Goal: Task Accomplishment & Management: Manage account settings

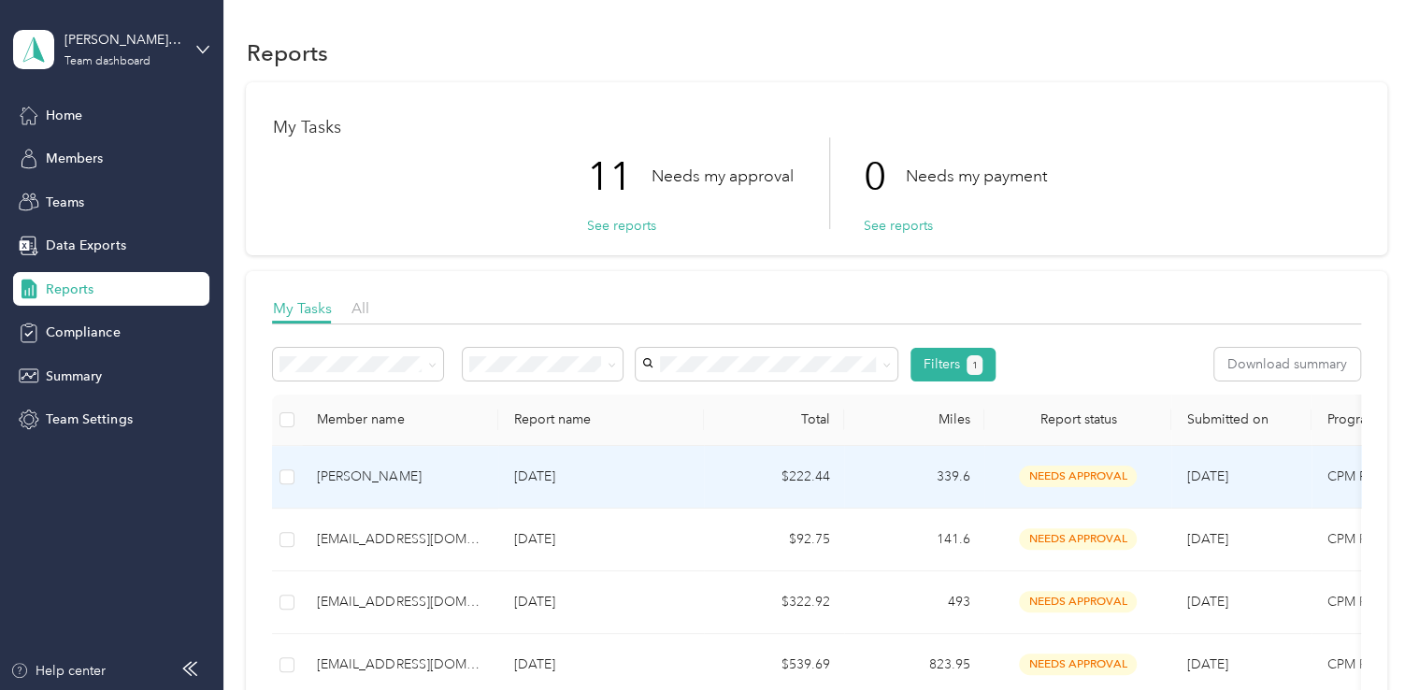
click at [688, 478] on p "[DATE]" at bounding box center [601, 476] width 176 height 21
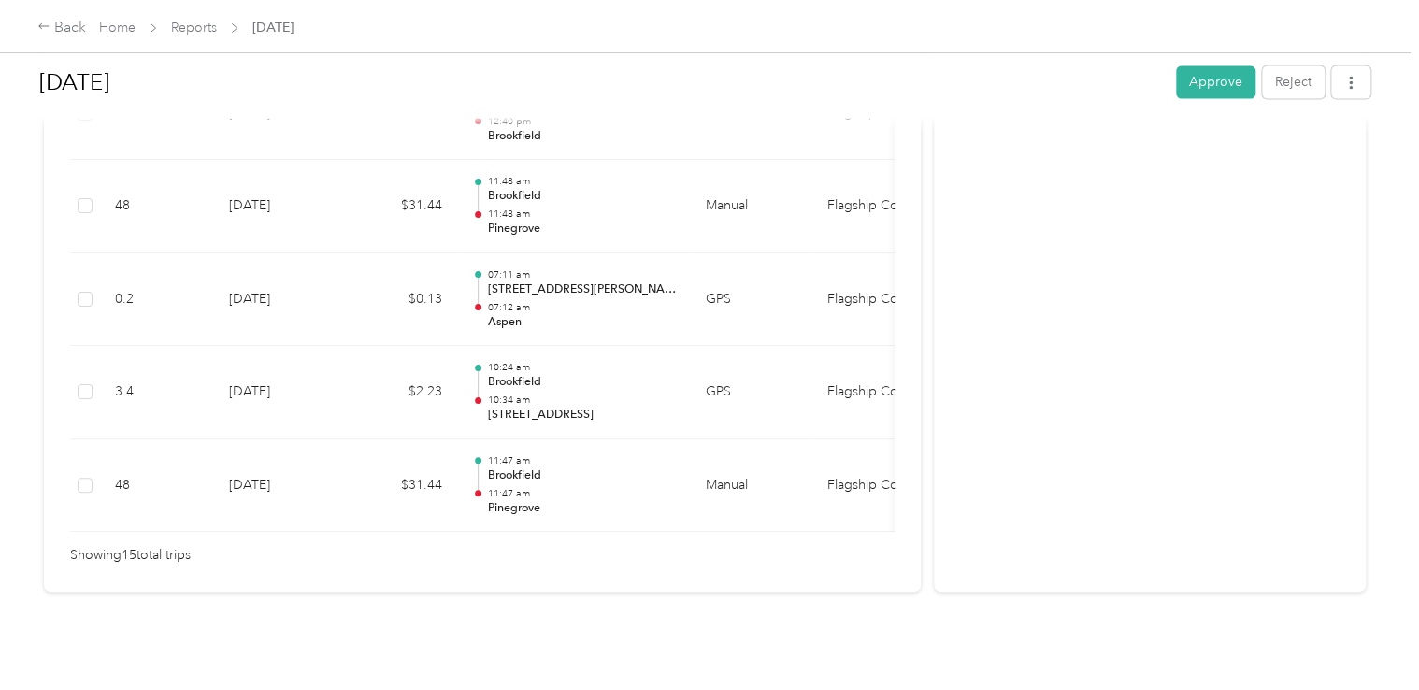
scroll to position [966, 0]
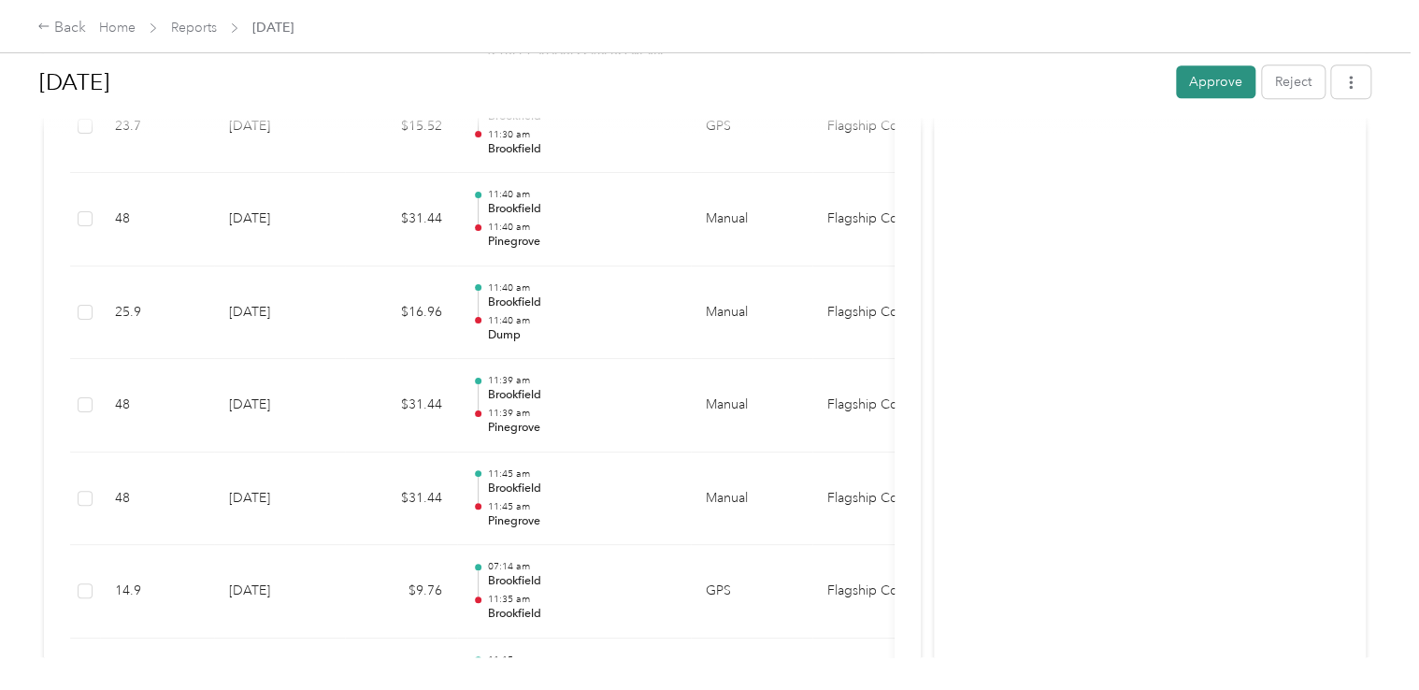
click at [1197, 80] on button "Approve" at bounding box center [1215, 81] width 79 height 33
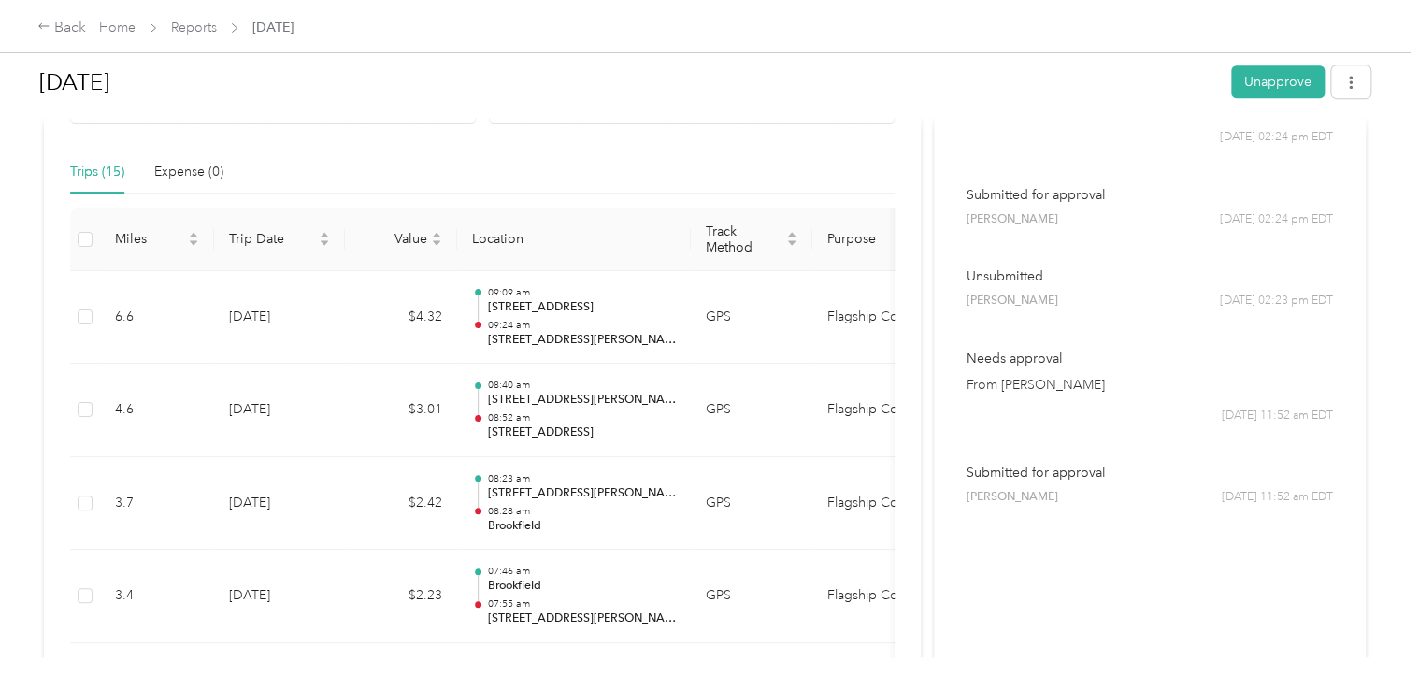
scroll to position [0, 0]
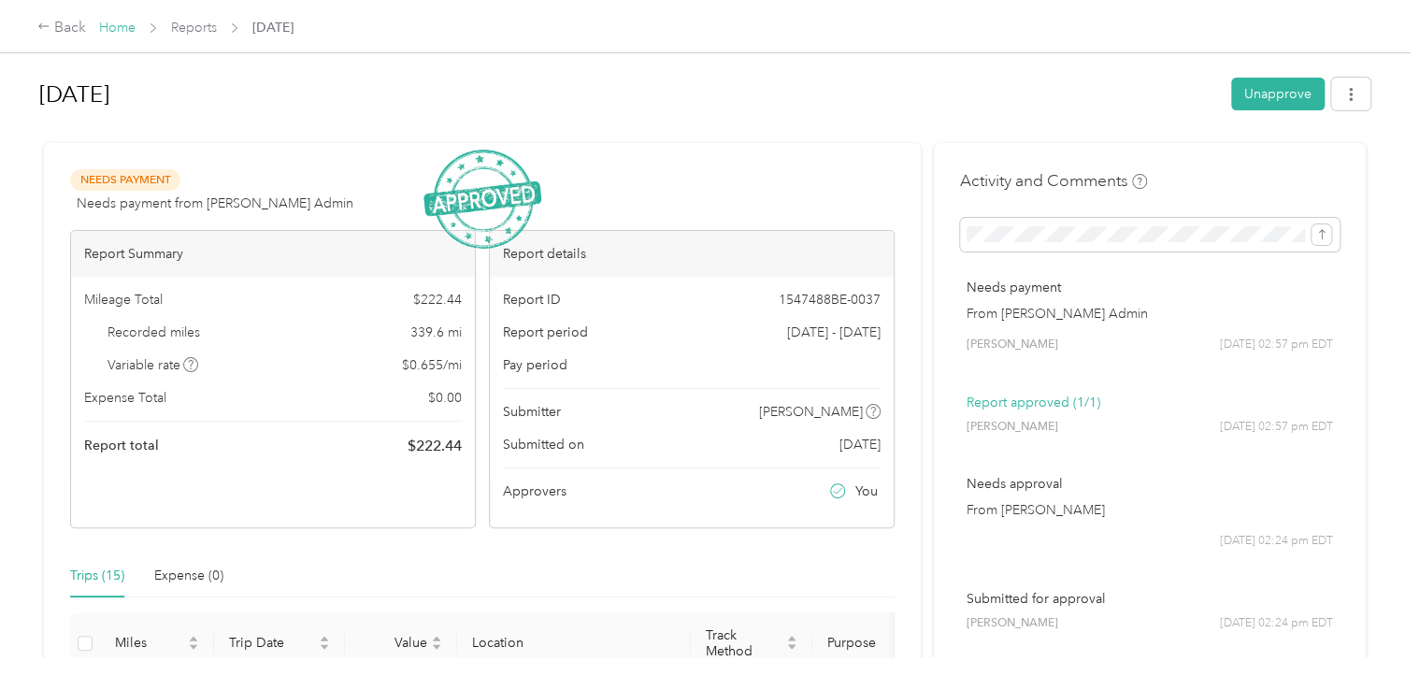
click at [116, 24] on link "Home" at bounding box center [117, 28] width 36 height 16
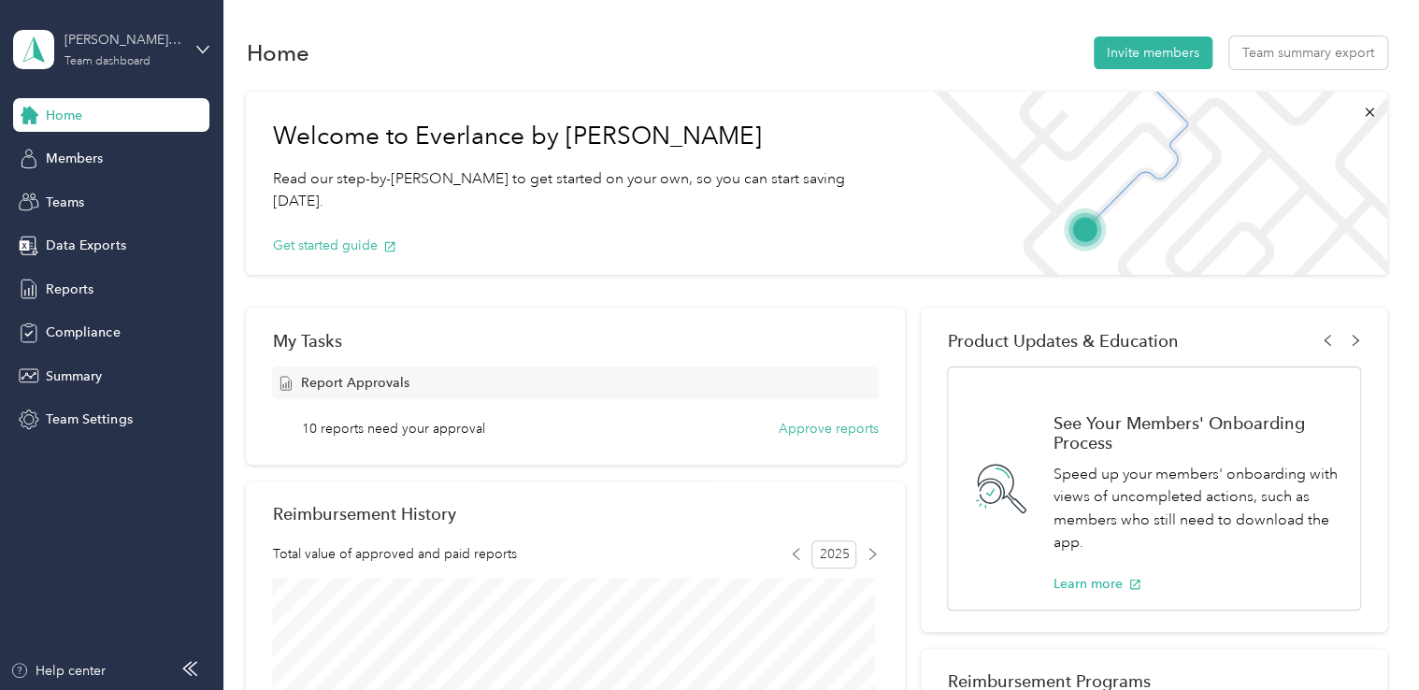
click at [127, 62] on div "Team dashboard" at bounding box center [107, 61] width 86 height 11
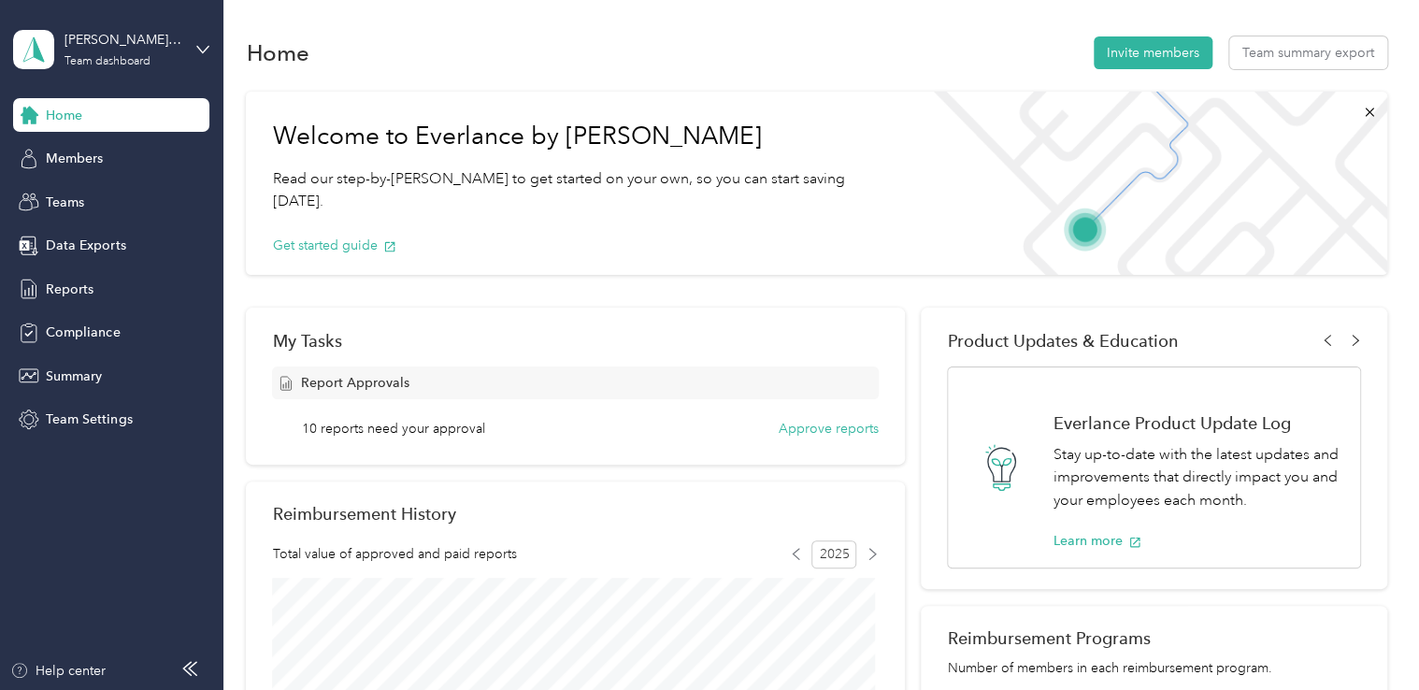
click at [104, 148] on div "Team dashboard" at bounding box center [81, 154] width 103 height 20
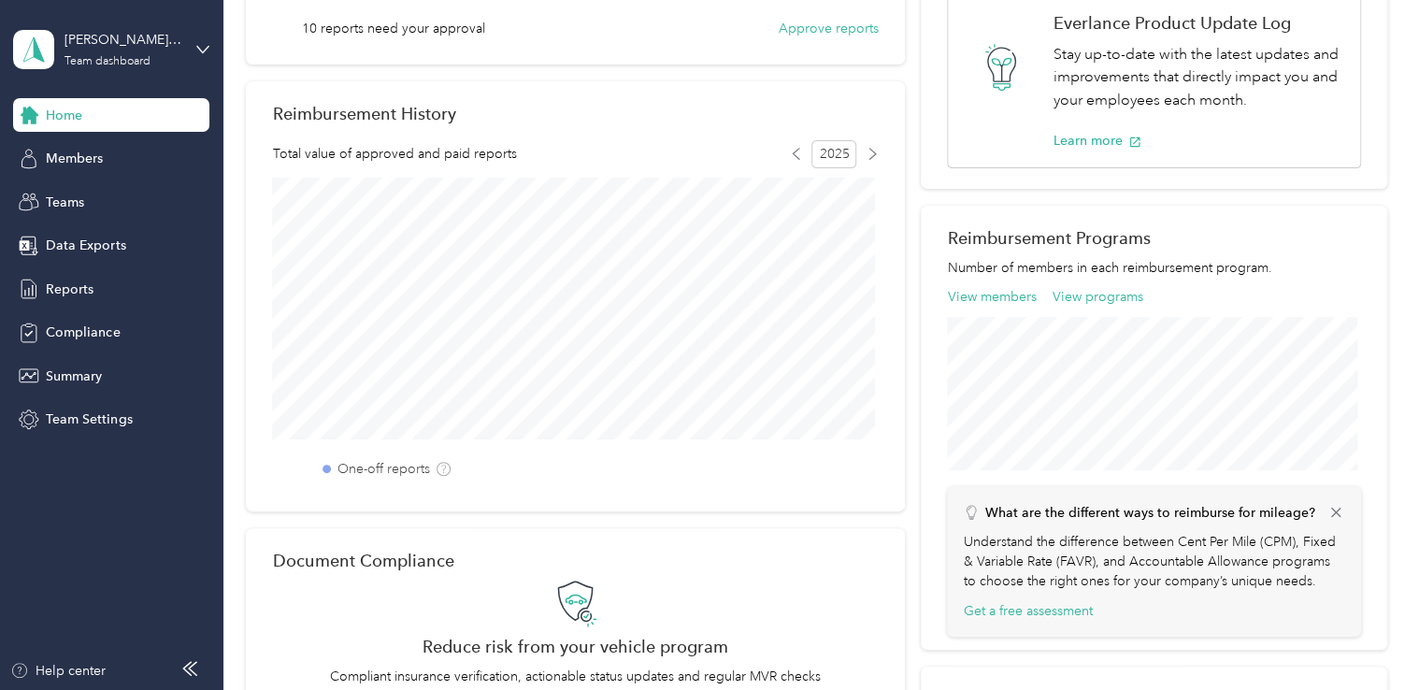
scroll to position [399, 0]
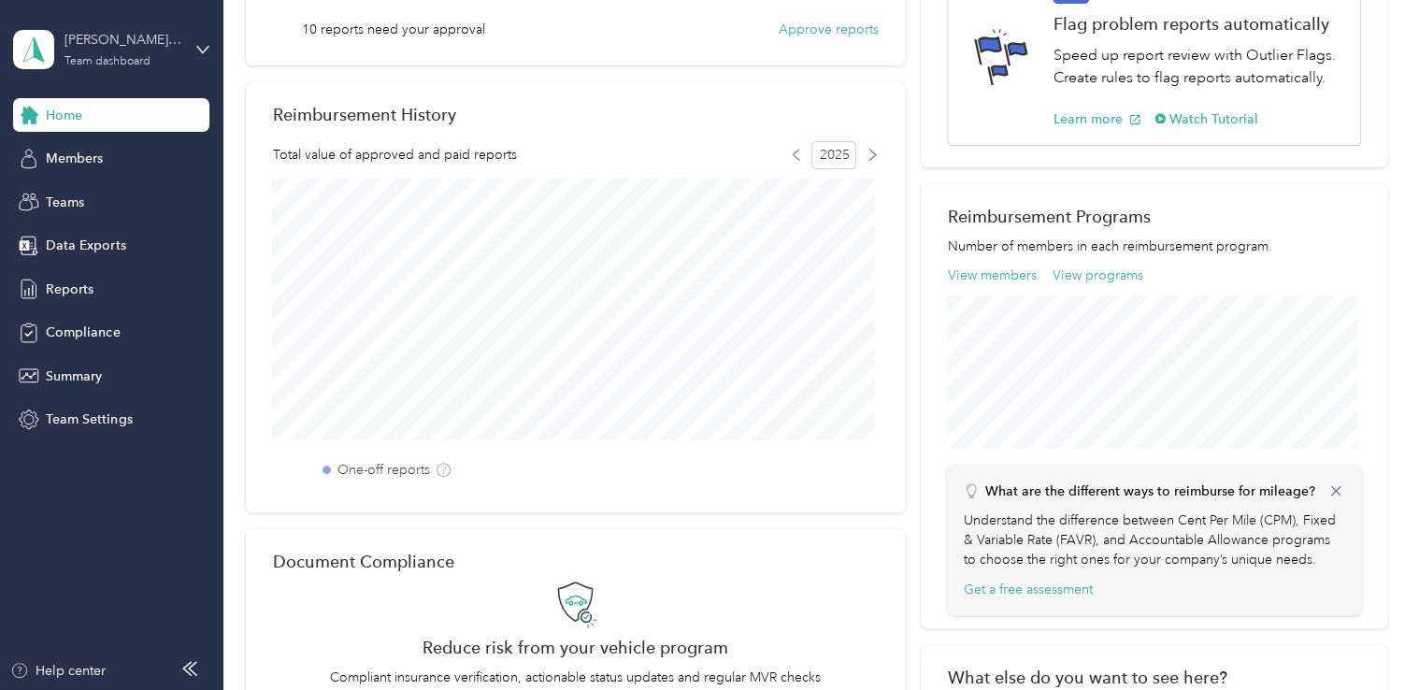
click at [107, 58] on div "Team dashboard" at bounding box center [107, 61] width 86 height 11
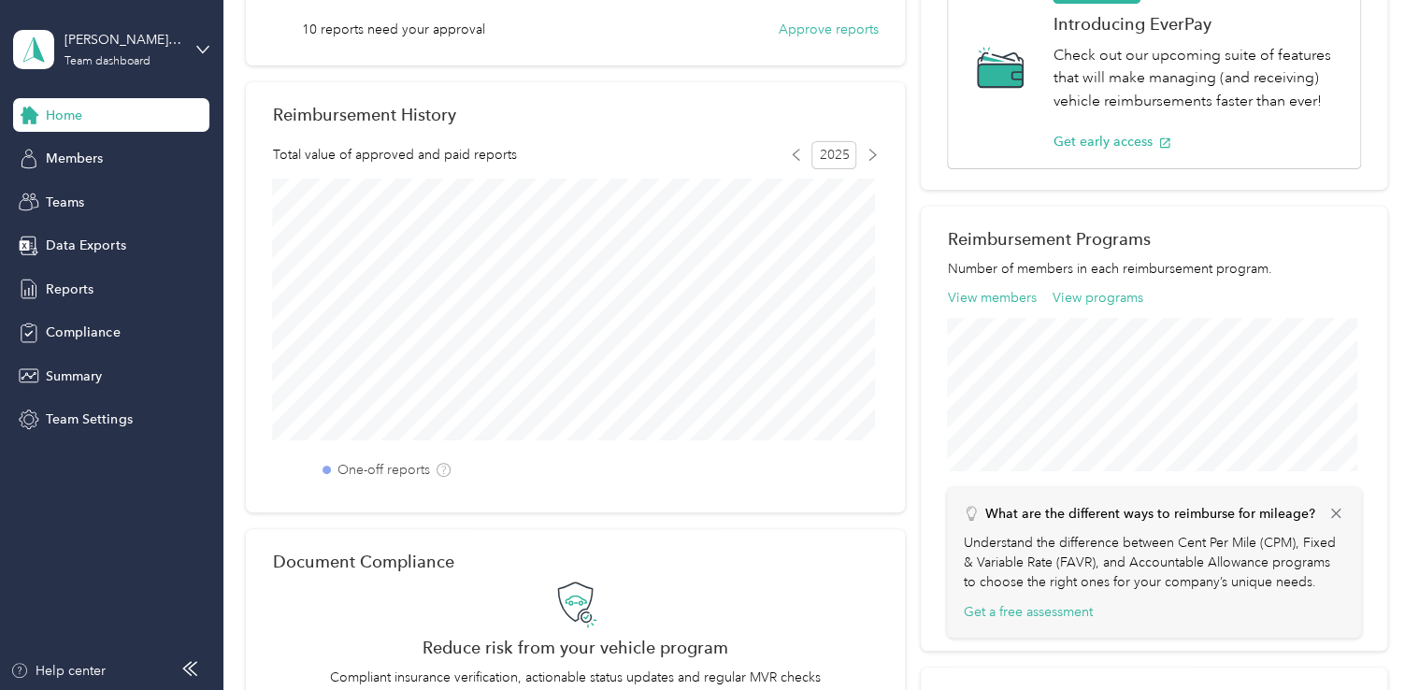
click at [90, 151] on div "Team dashboard" at bounding box center [81, 154] width 103 height 20
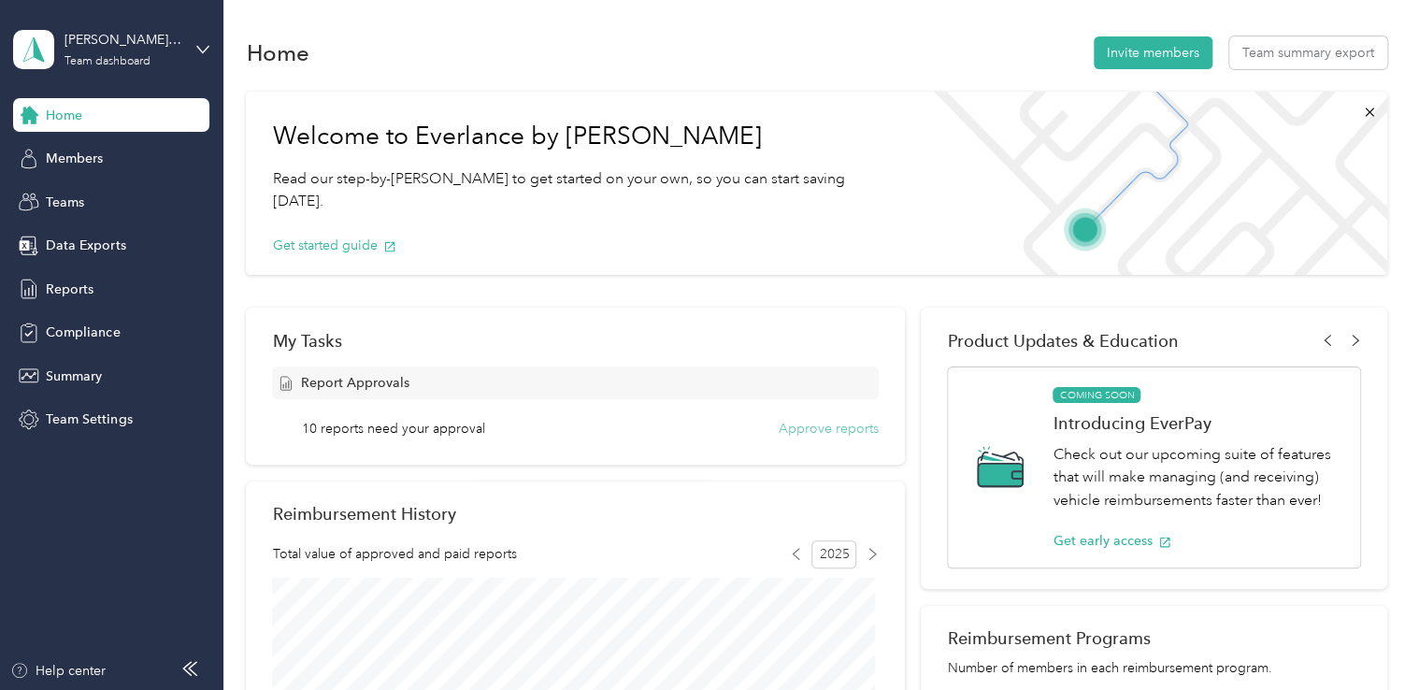
click at [819, 425] on button "Approve reports" at bounding box center [828, 429] width 100 height 20
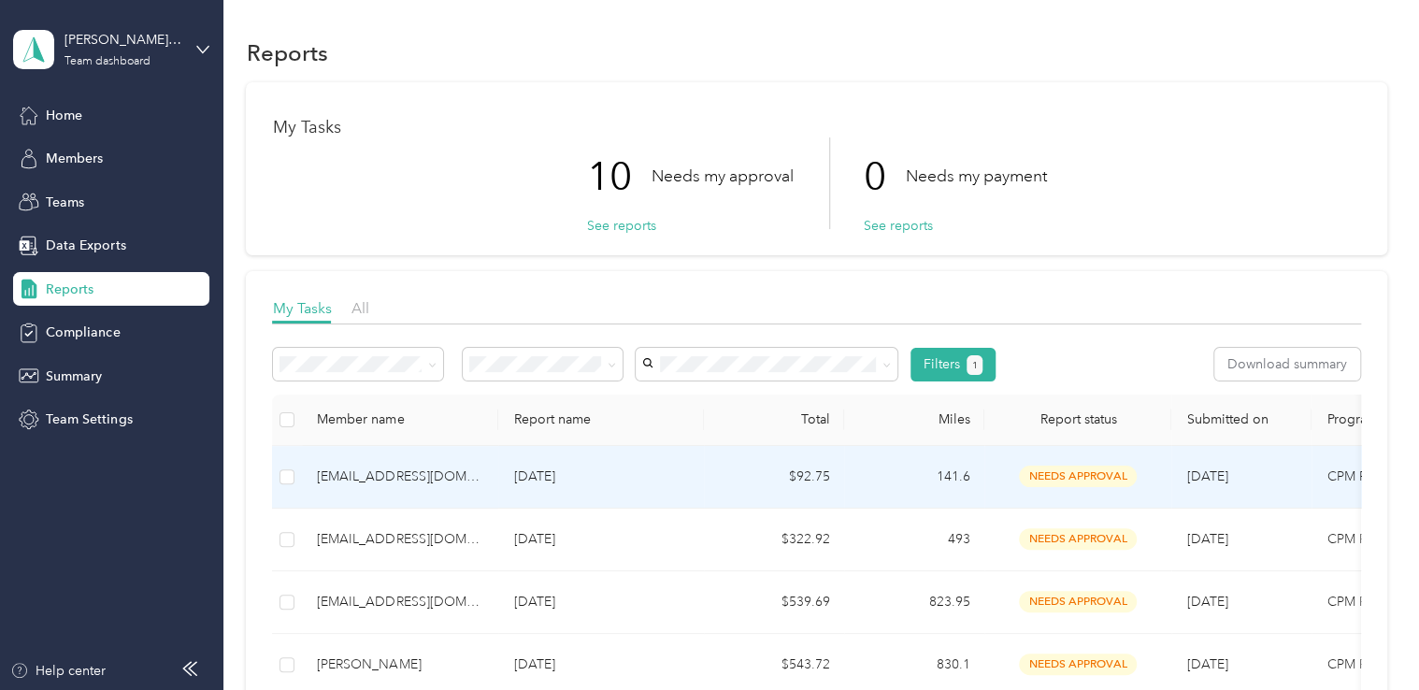
click at [705, 485] on td "$92.75" at bounding box center [774, 477] width 140 height 63
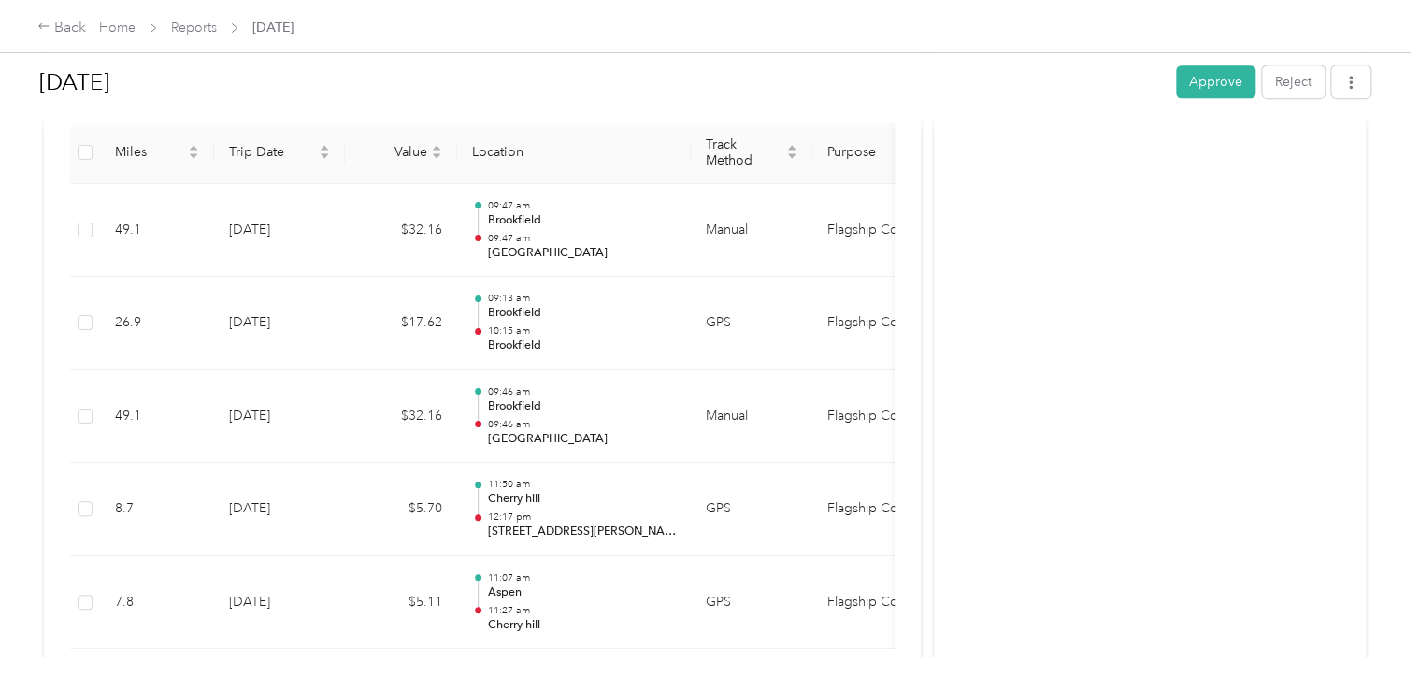
scroll to position [516, 0]
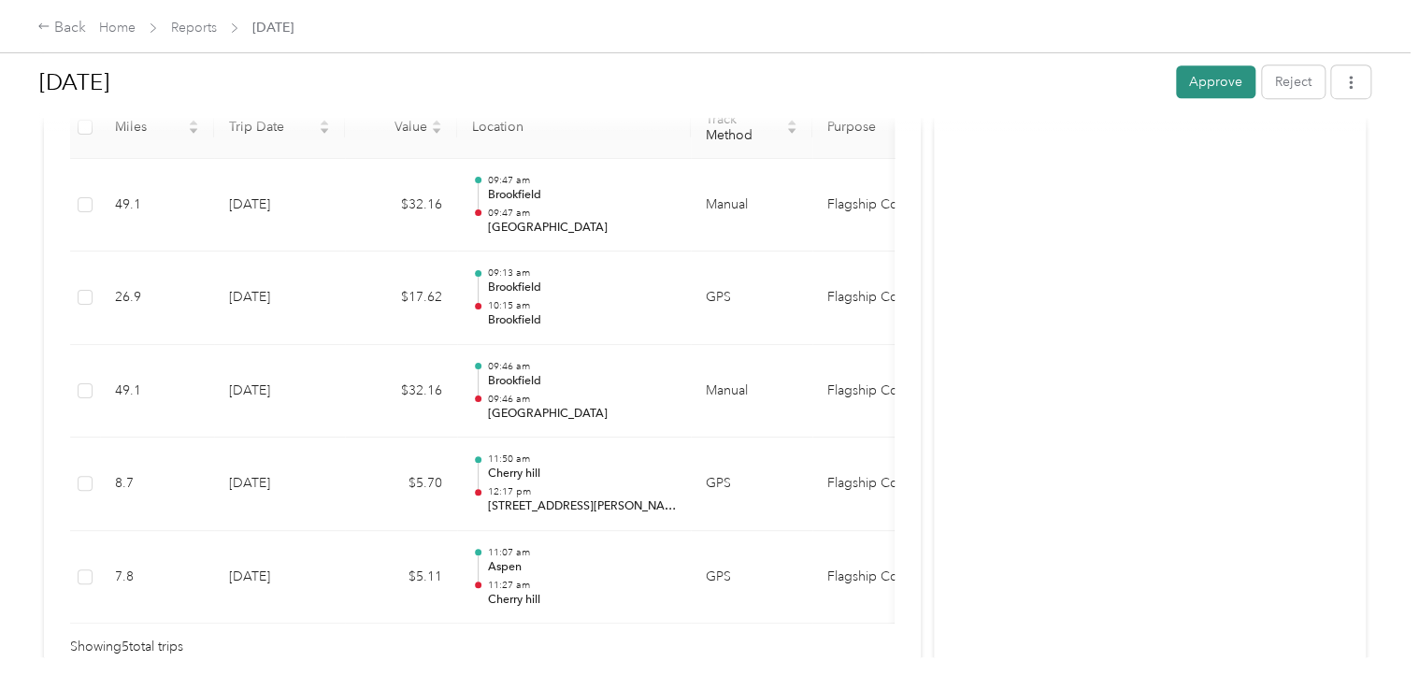
click at [1217, 82] on button "Approve" at bounding box center [1215, 81] width 79 height 33
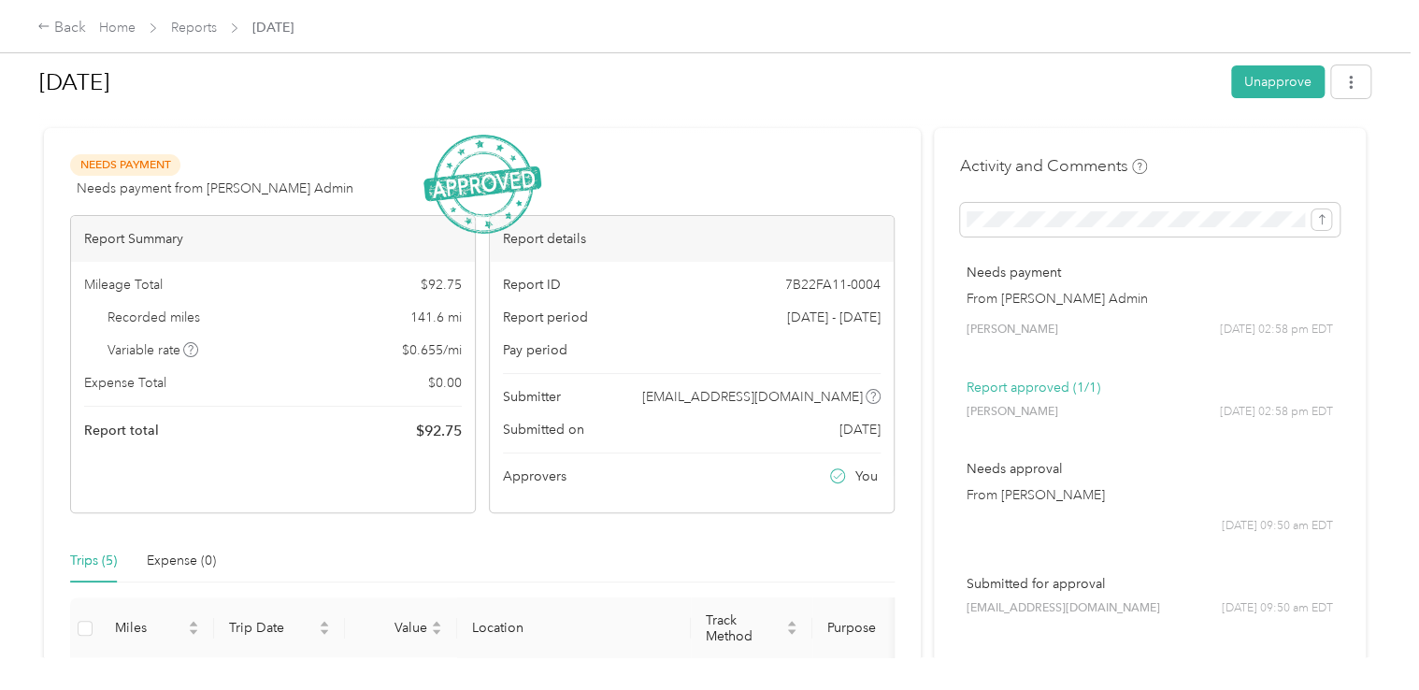
scroll to position [12, 0]
click at [66, 22] on div "Back" at bounding box center [61, 28] width 49 height 22
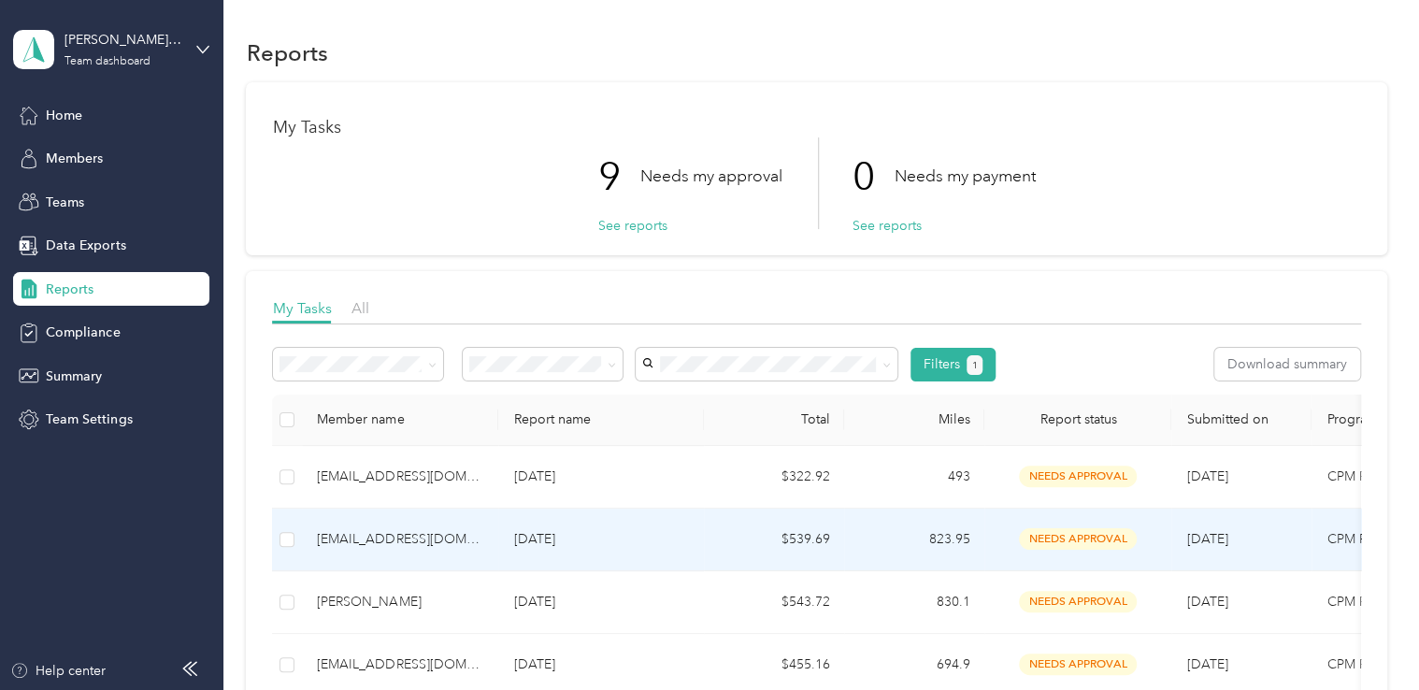
click at [688, 542] on p "[DATE]" at bounding box center [601, 539] width 176 height 21
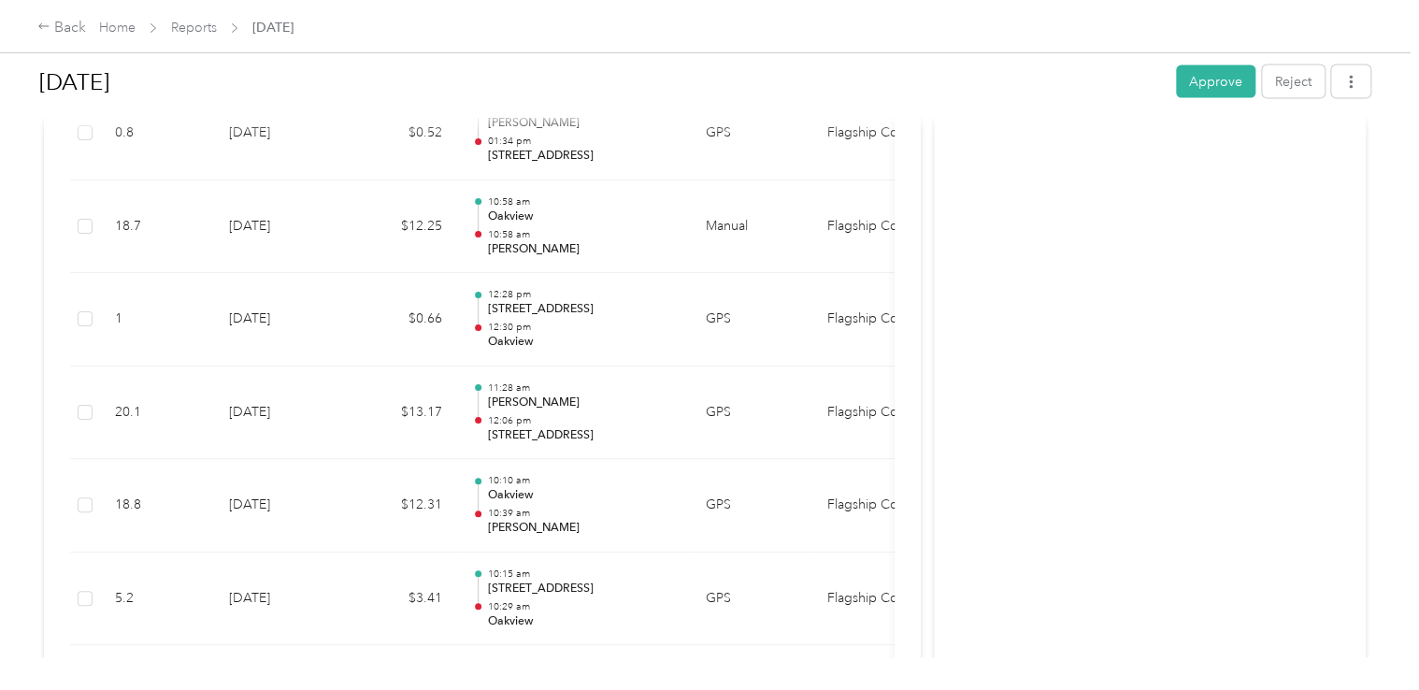
scroll to position [1474, 0]
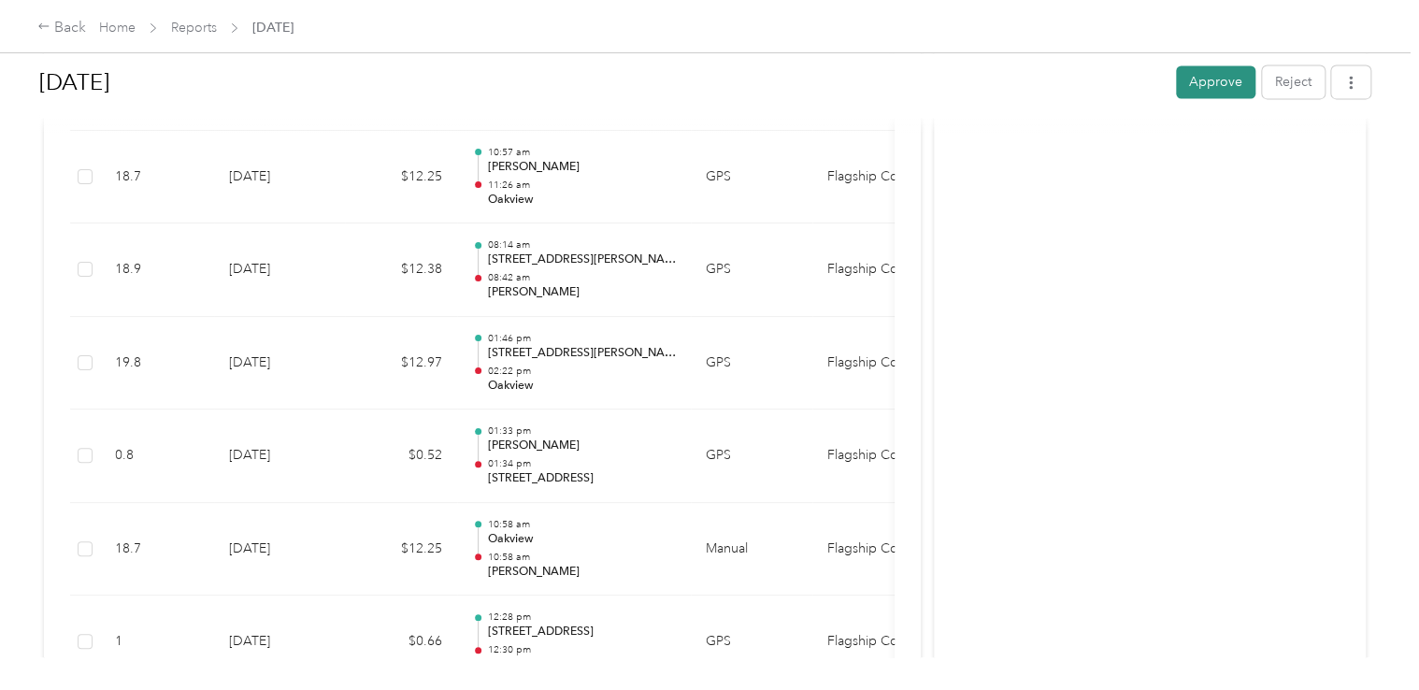
click at [1206, 76] on button "Approve" at bounding box center [1215, 81] width 79 height 33
click at [72, 30] on div "Back" at bounding box center [61, 28] width 49 height 22
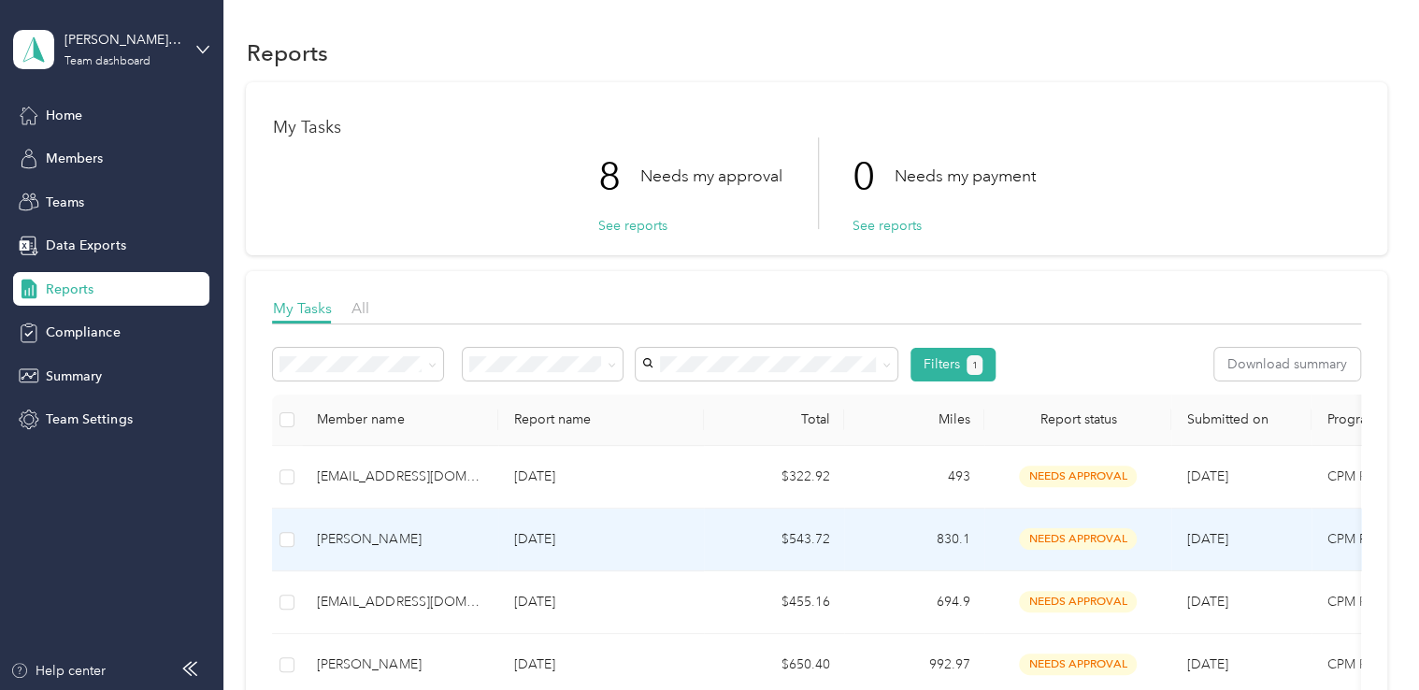
click at [703, 537] on td "[DATE]" at bounding box center [601, 539] width 206 height 63
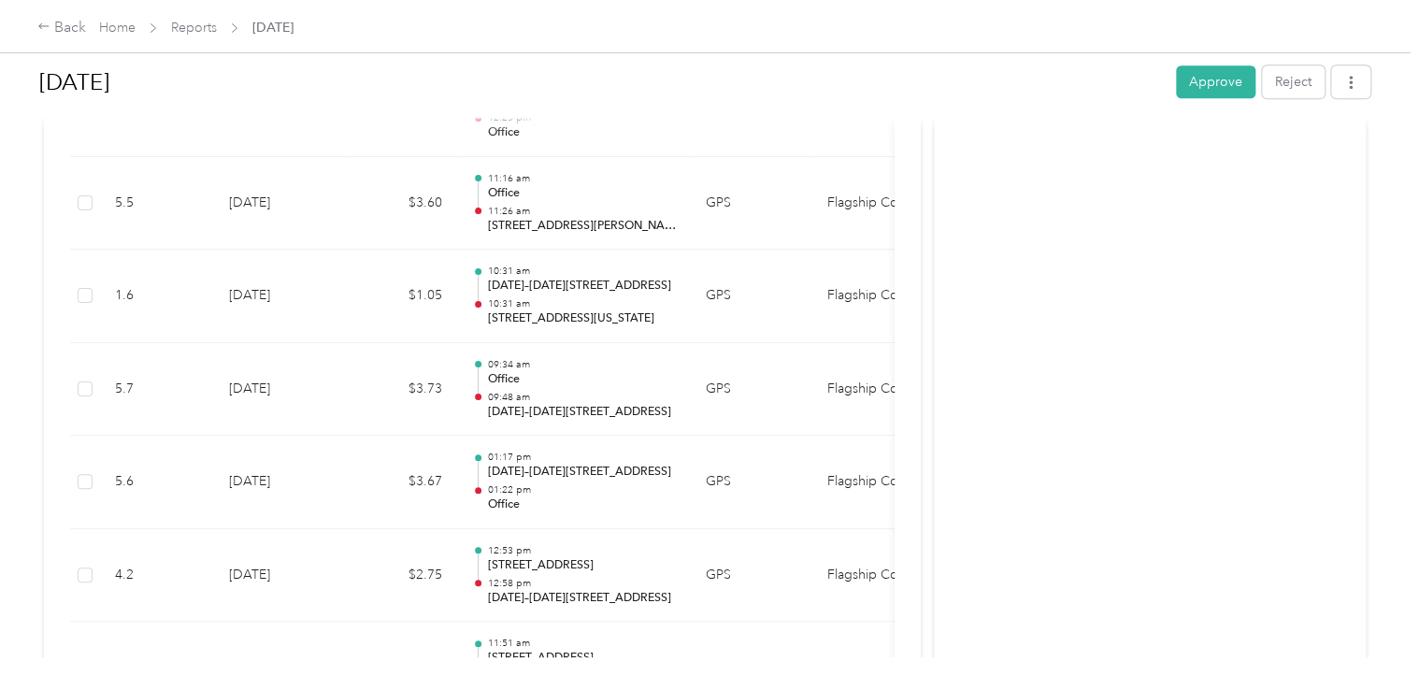
scroll to position [4516, 0]
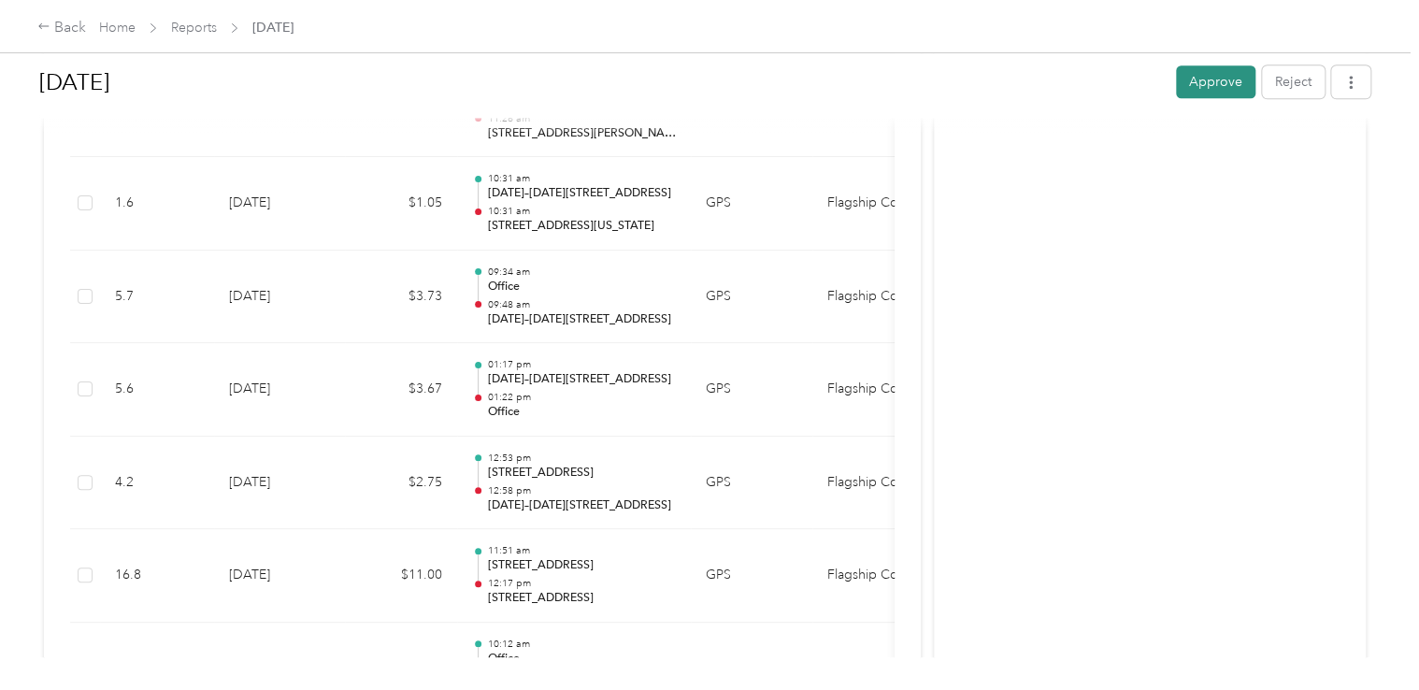
click at [1211, 85] on button "Approve" at bounding box center [1215, 81] width 79 height 33
click at [60, 25] on div "Back" at bounding box center [61, 28] width 49 height 22
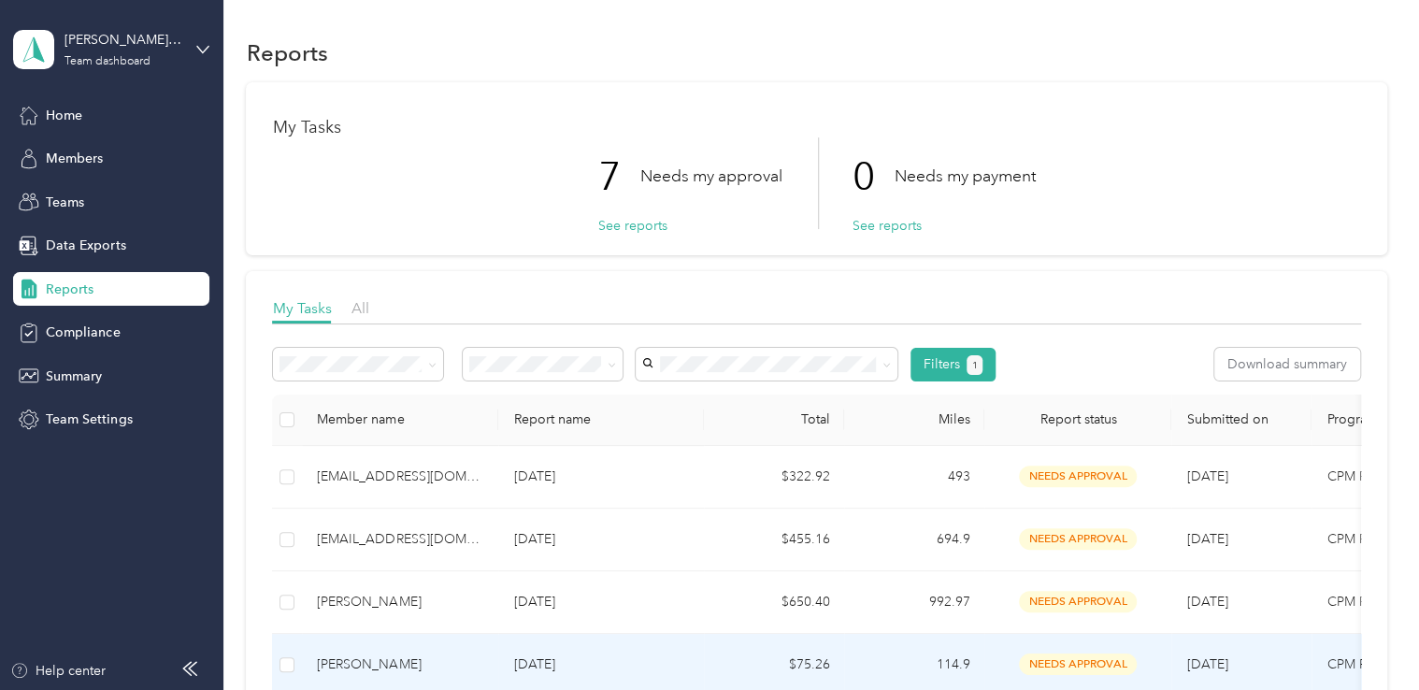
click at [692, 649] on td "[DATE]" at bounding box center [601, 665] width 206 height 63
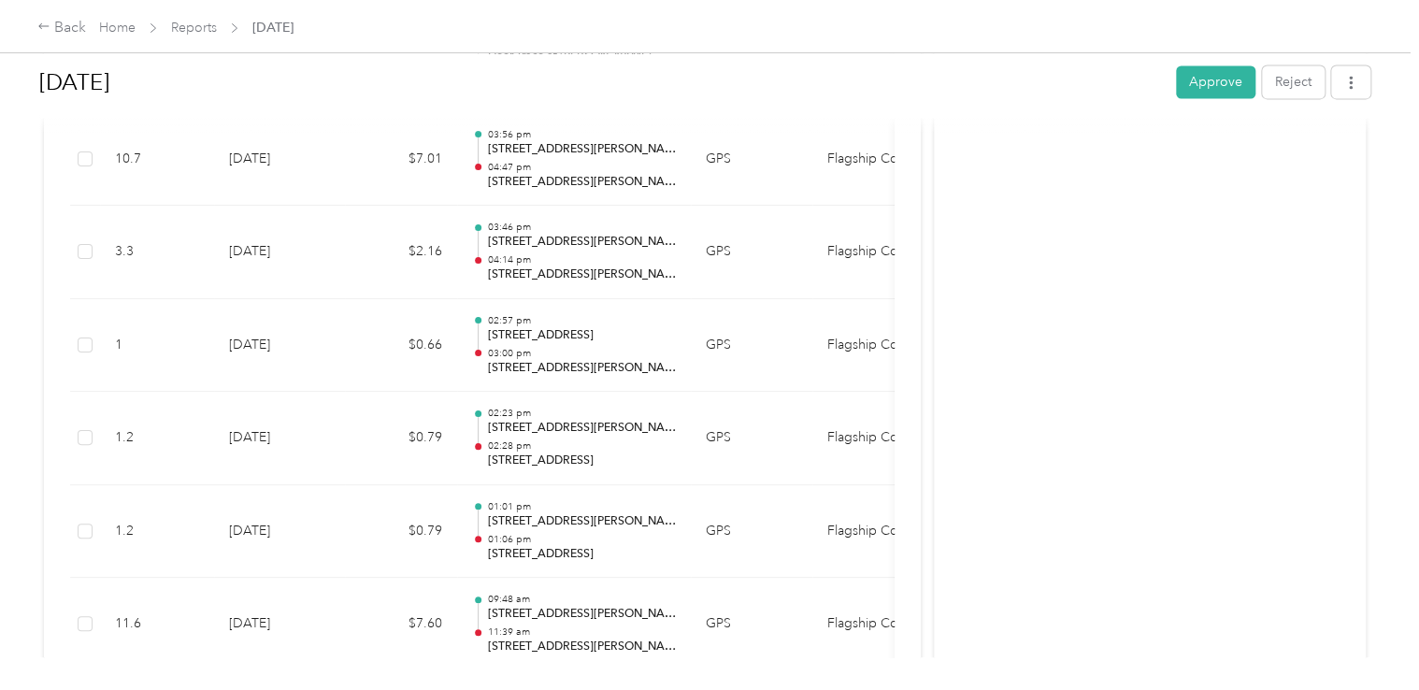
scroll to position [1600, 0]
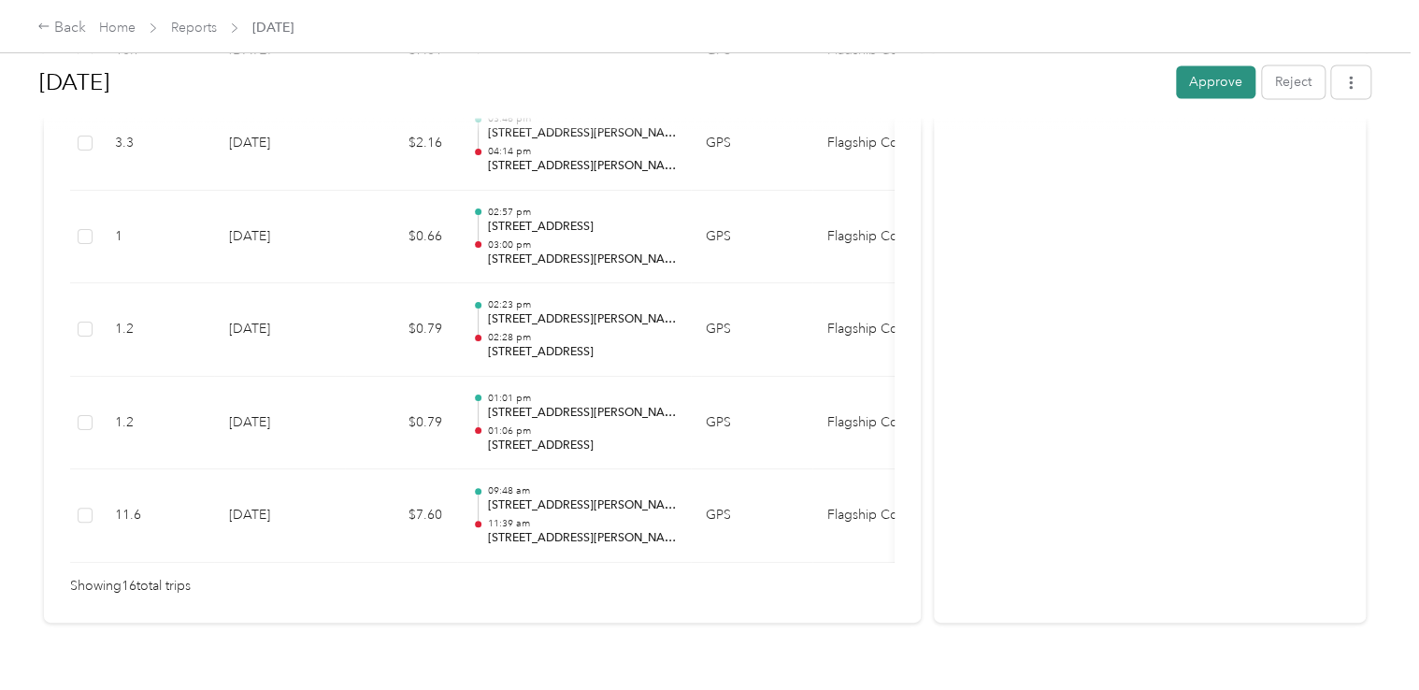
click at [1200, 90] on button "Approve" at bounding box center [1215, 81] width 79 height 33
click at [67, 29] on div "Back" at bounding box center [61, 28] width 49 height 22
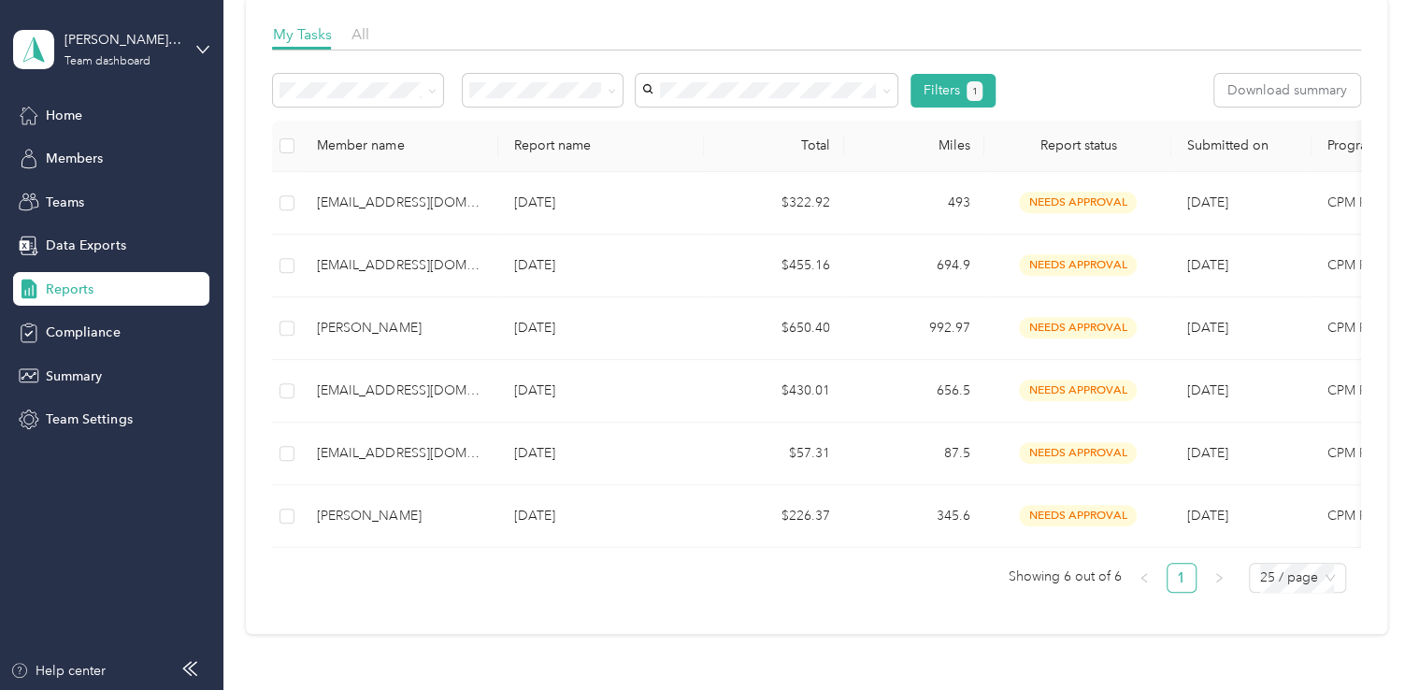
scroll to position [301, 0]
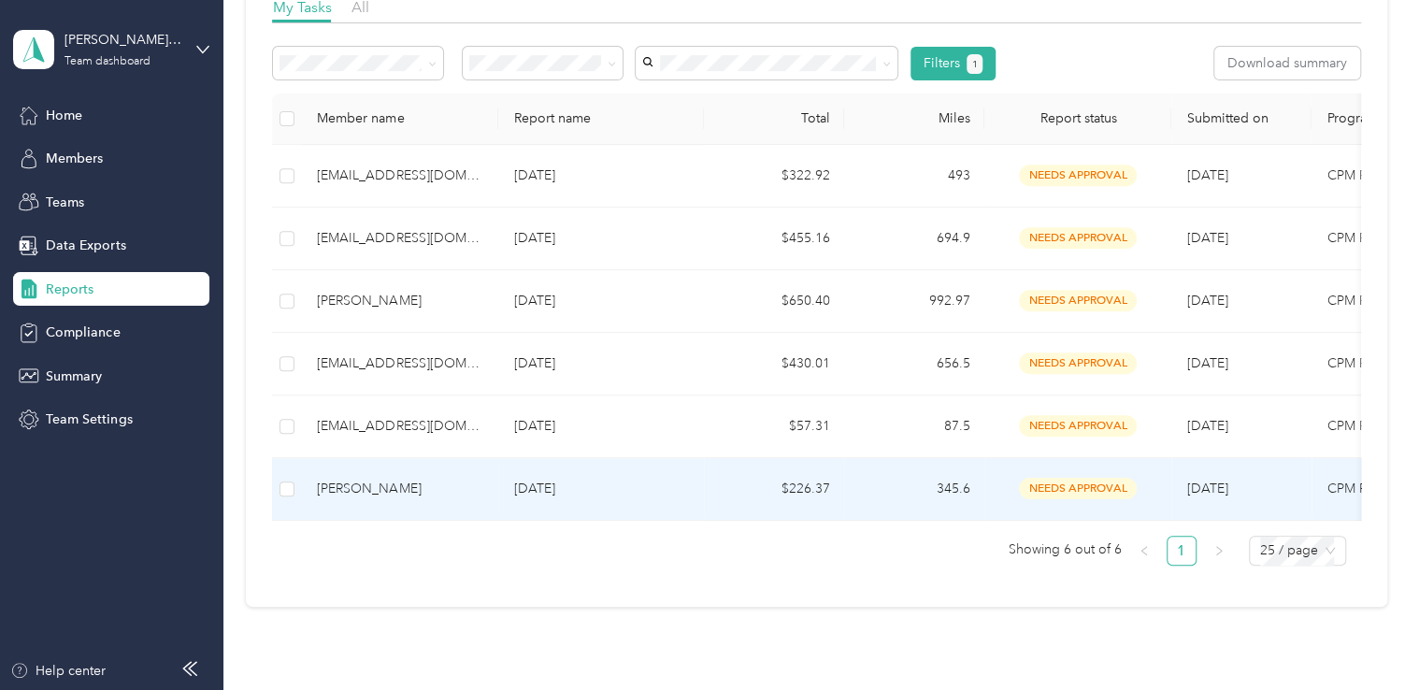
click at [692, 483] on td "[DATE]" at bounding box center [601, 489] width 206 height 63
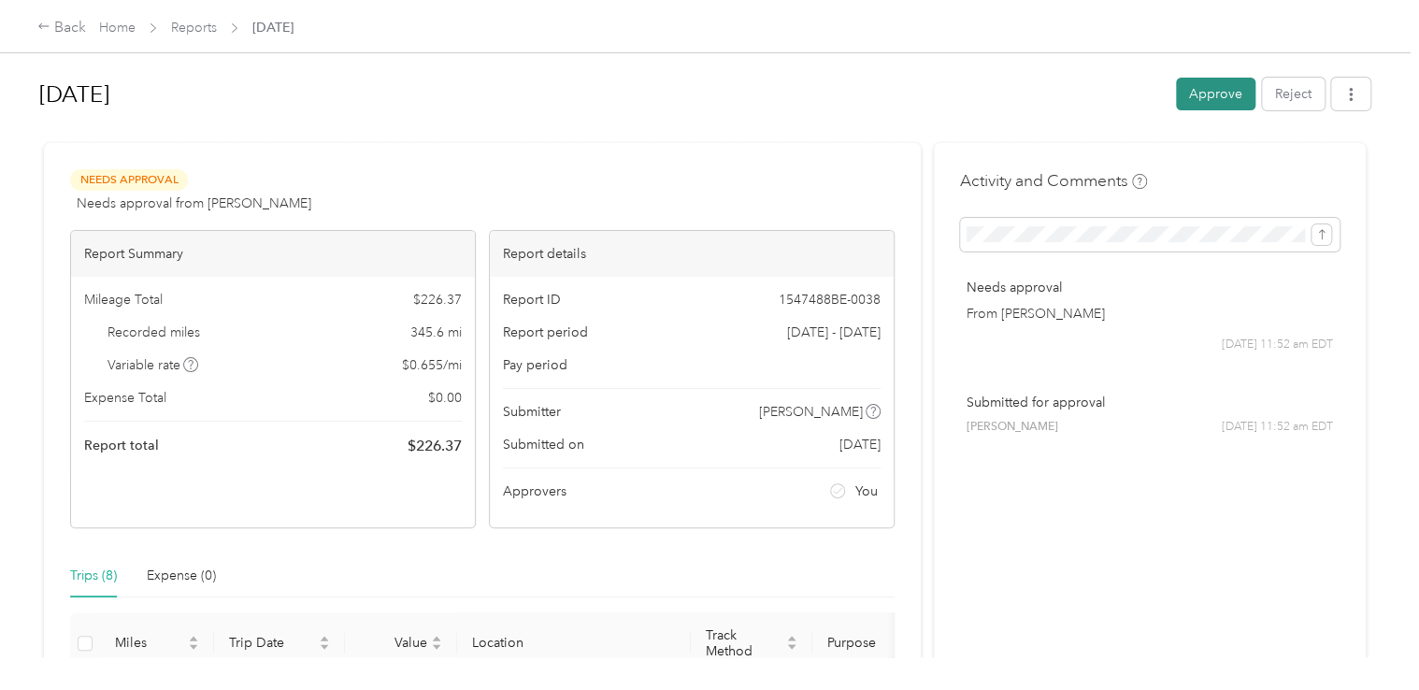
click at [1198, 92] on button "Approve" at bounding box center [1215, 94] width 79 height 33
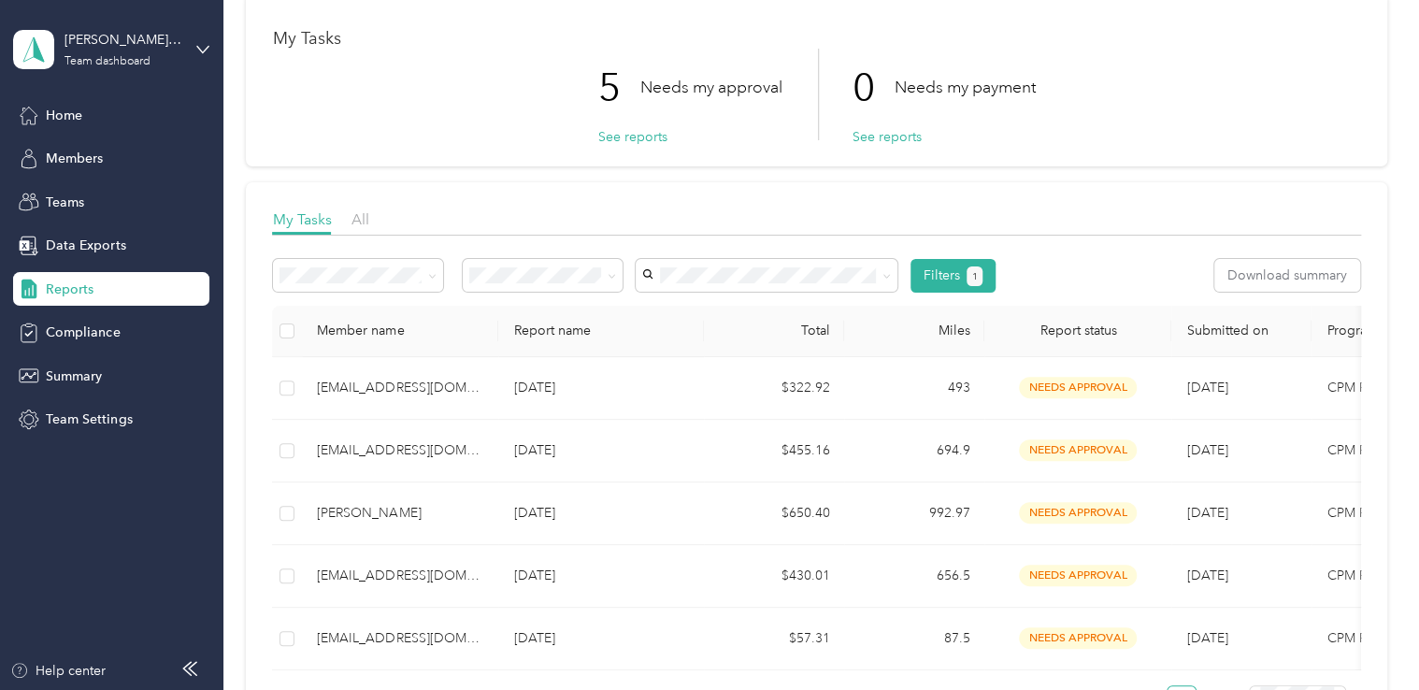
scroll to position [207, 0]
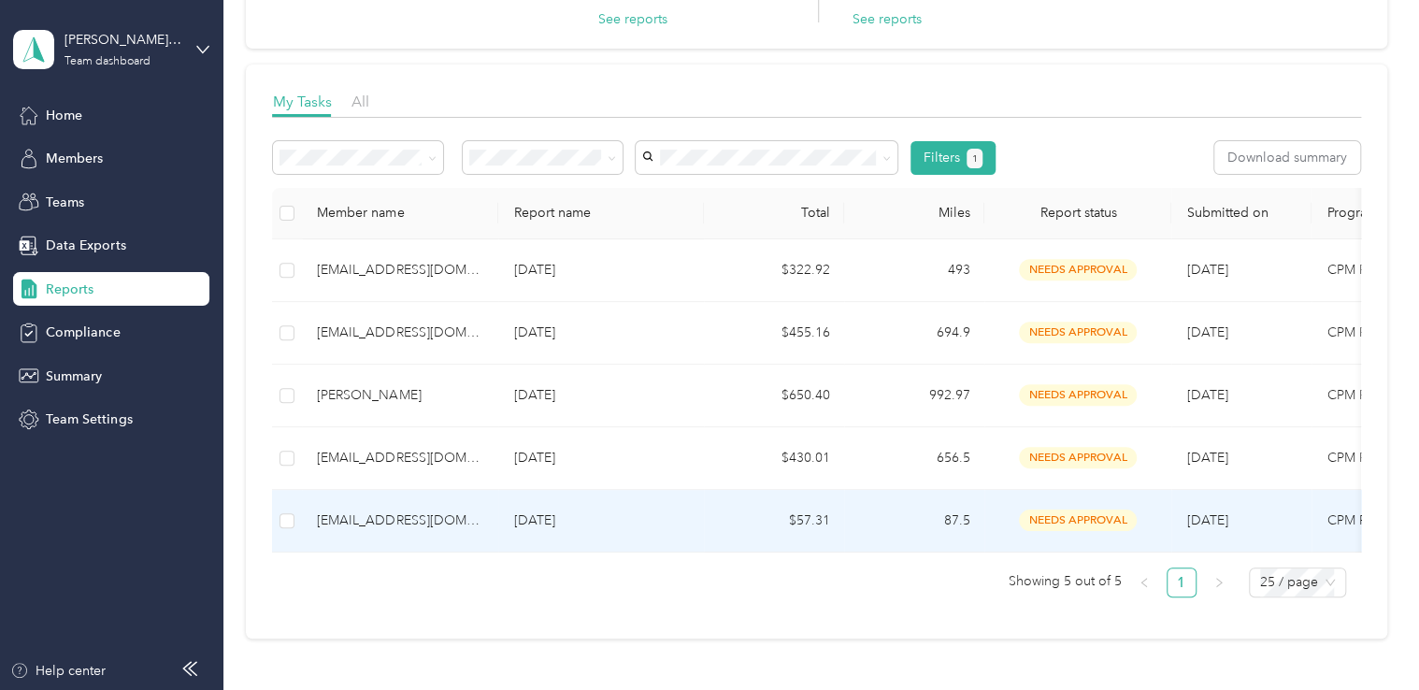
click at [640, 514] on p "[DATE]" at bounding box center [601, 520] width 176 height 21
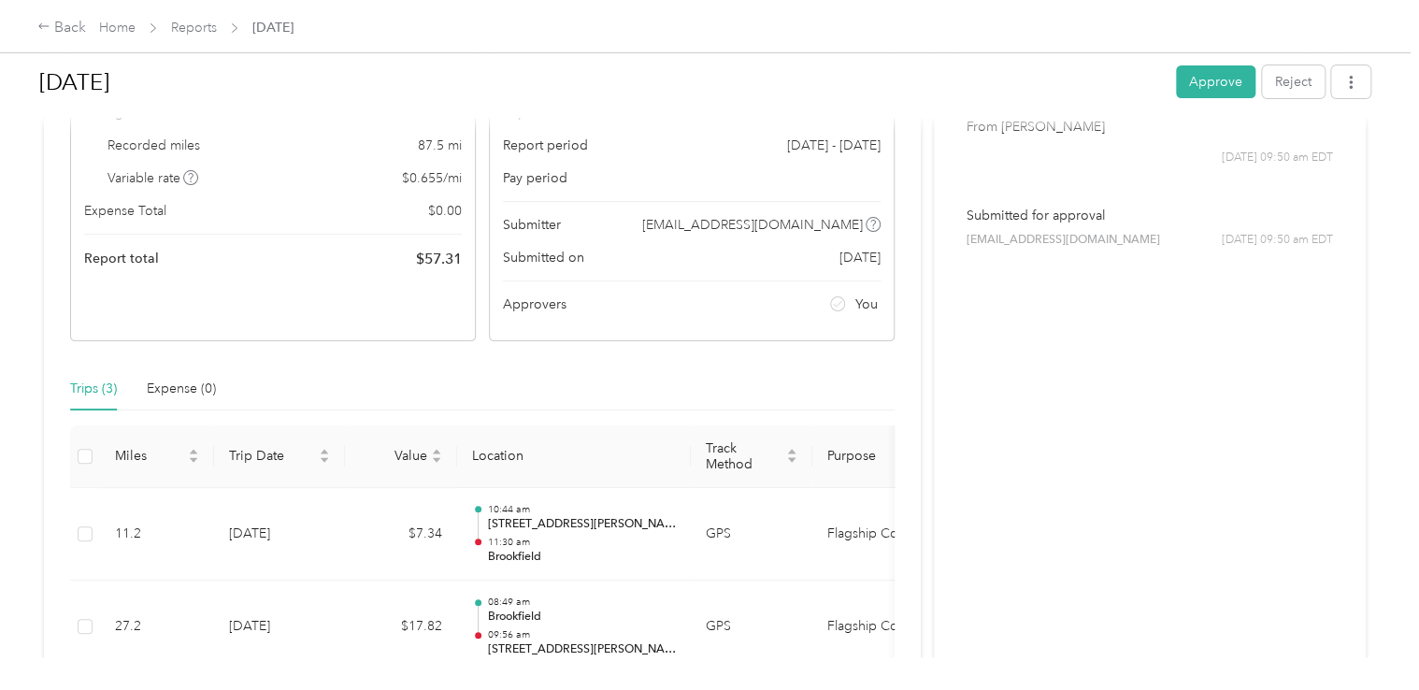
scroll to position [173, 0]
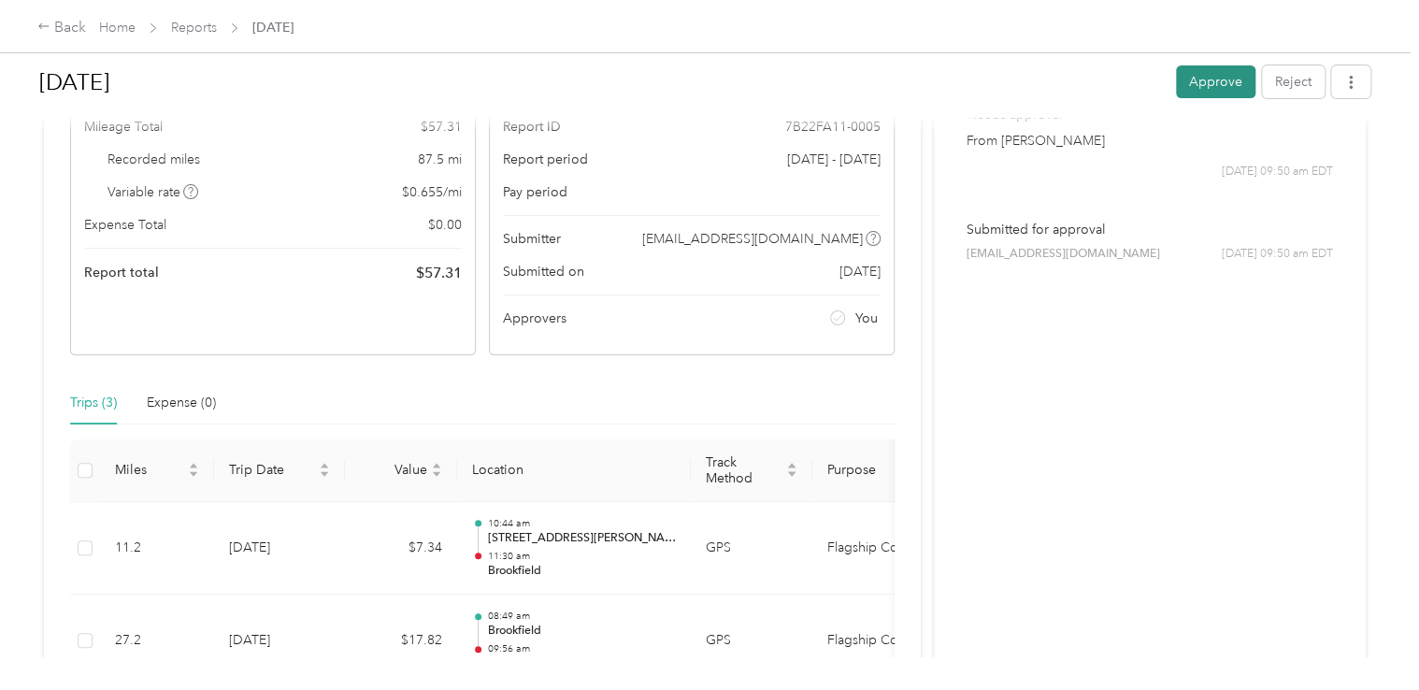
click at [1198, 82] on button "Approve" at bounding box center [1215, 81] width 79 height 33
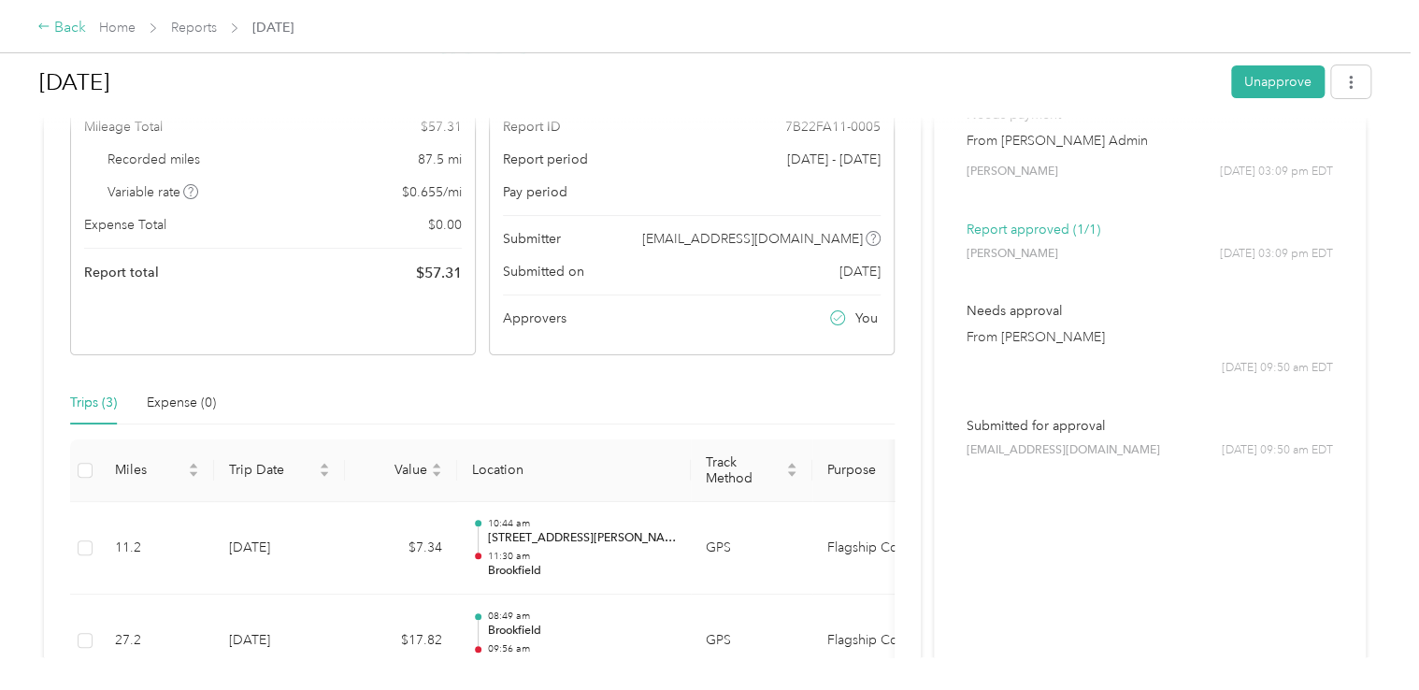
click at [57, 25] on div "Back" at bounding box center [61, 28] width 49 height 22
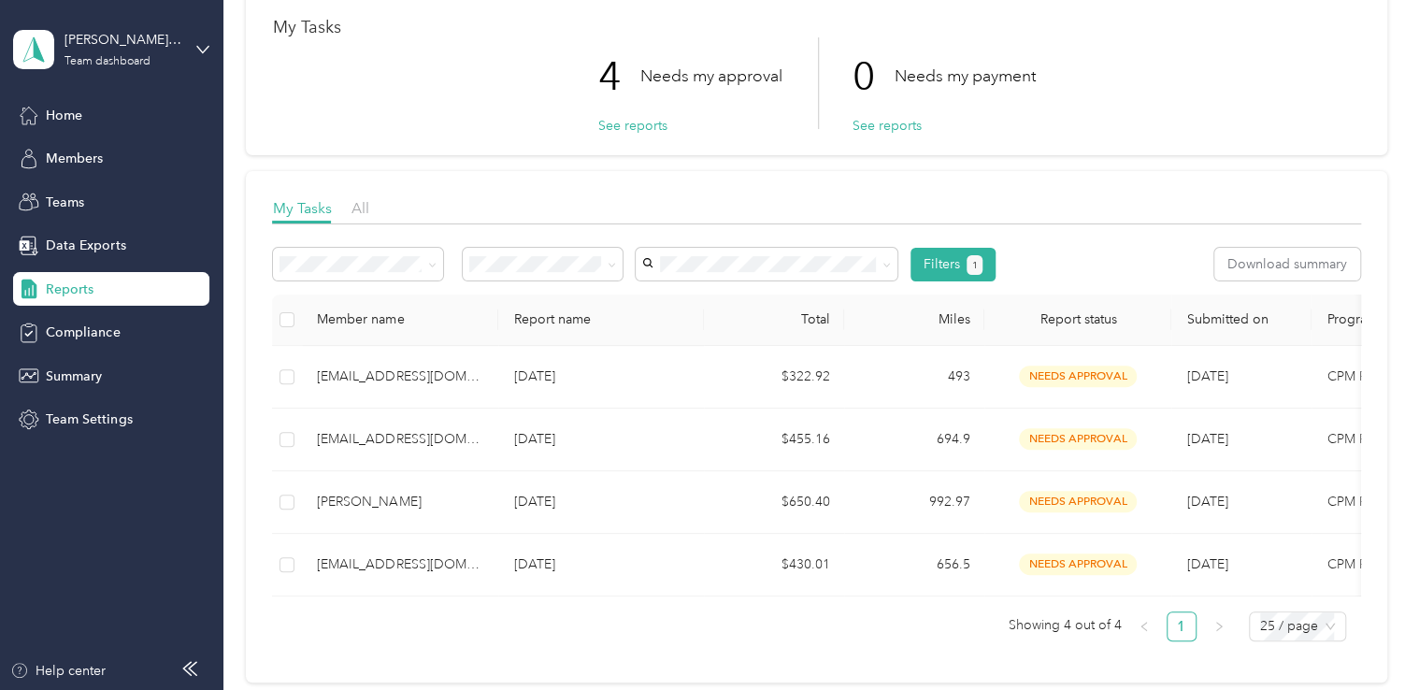
scroll to position [101, 0]
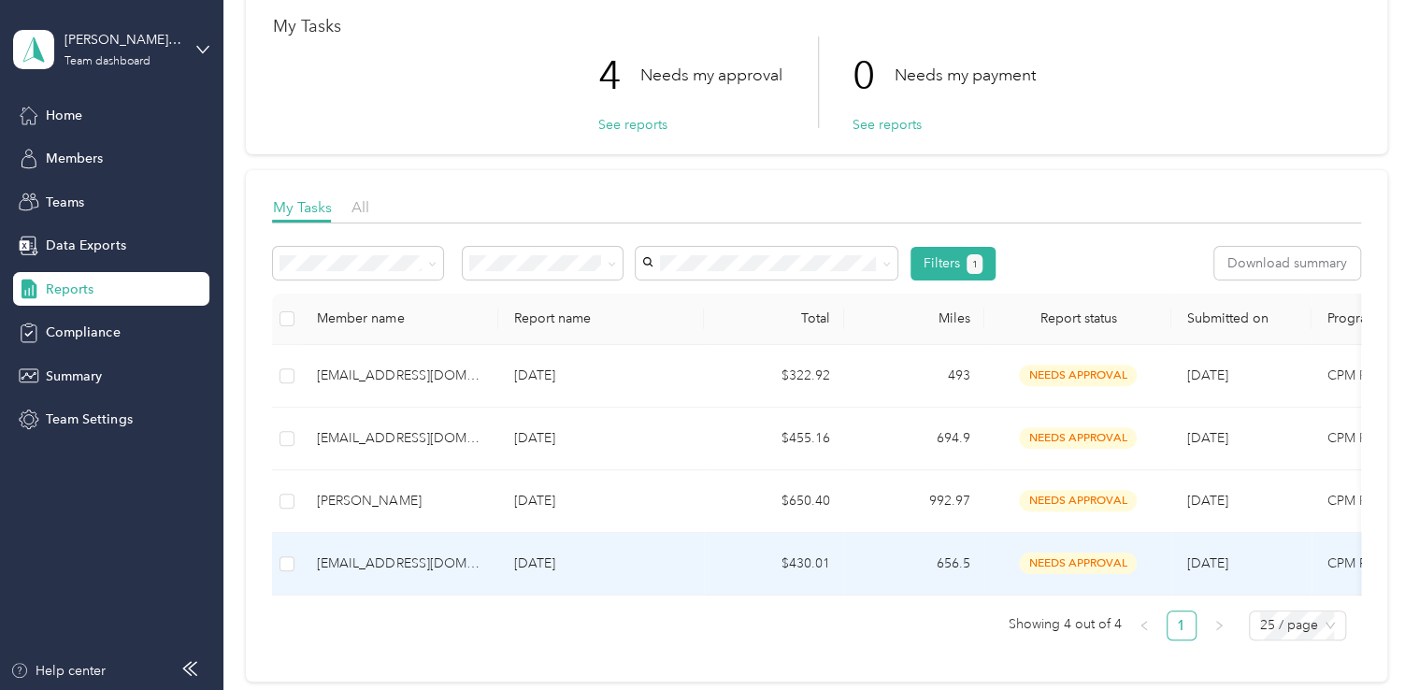
click at [668, 570] on p "[DATE]" at bounding box center [601, 563] width 176 height 21
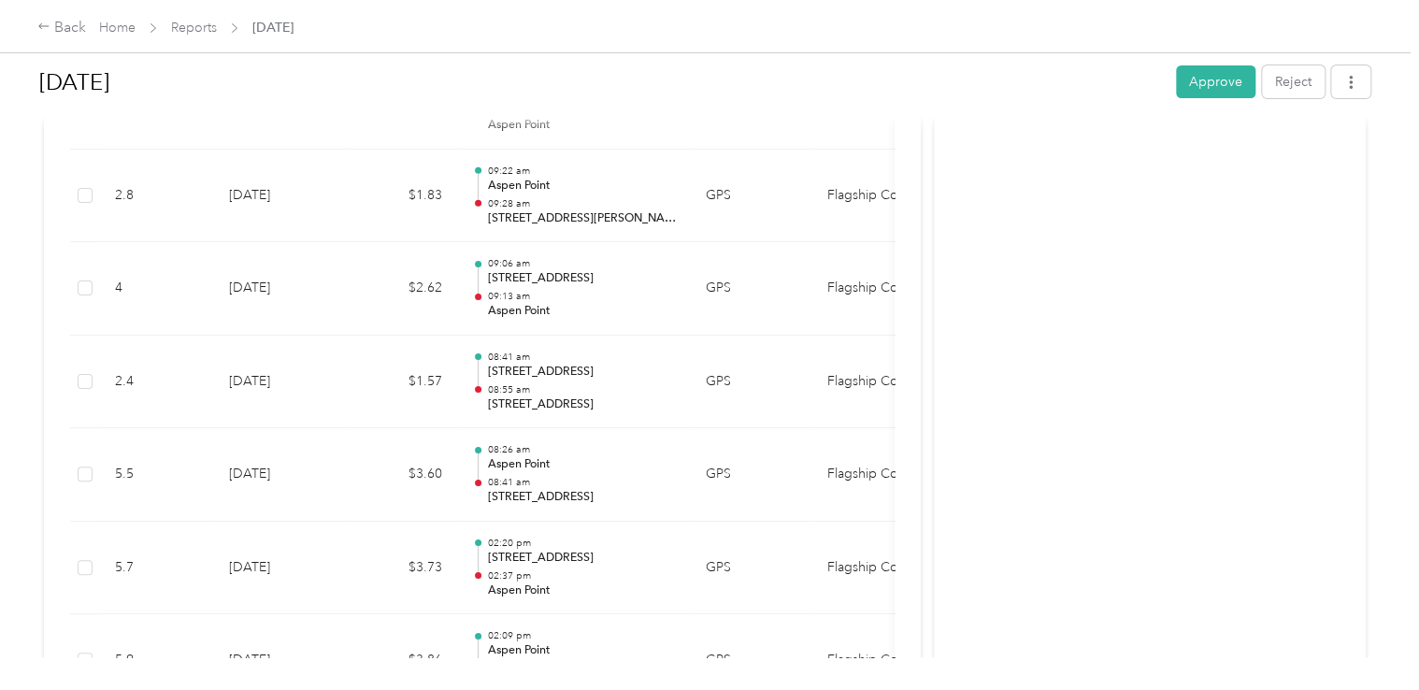
scroll to position [7533, 0]
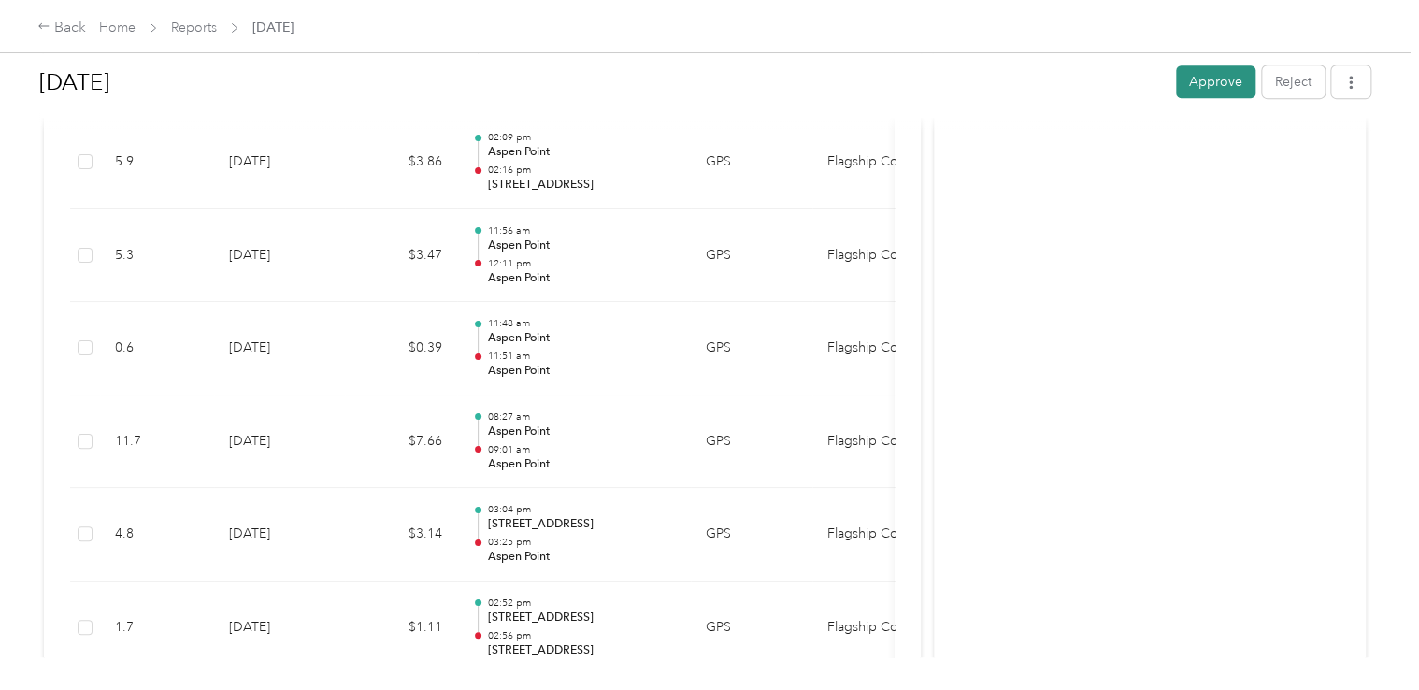
click at [1198, 82] on button "Approve" at bounding box center [1215, 81] width 79 height 33
click at [67, 26] on div "Back" at bounding box center [61, 28] width 49 height 22
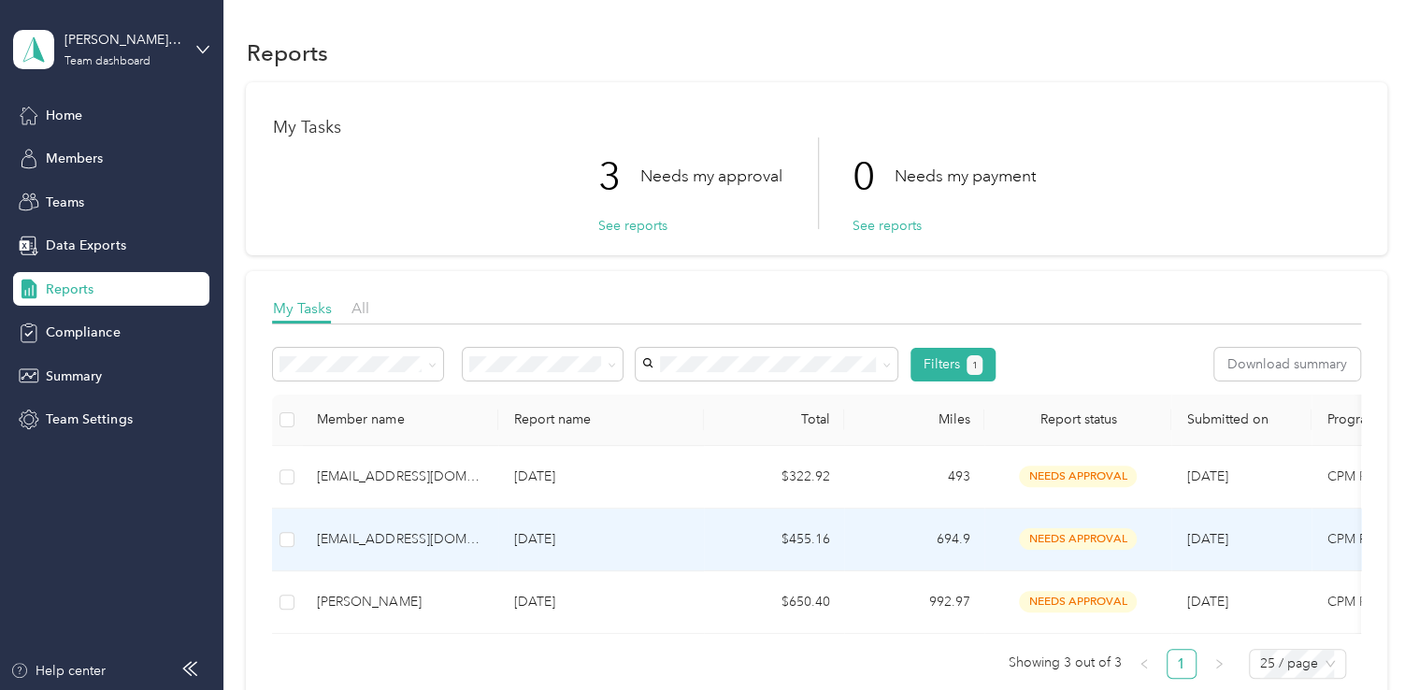
click at [703, 538] on td "[DATE]" at bounding box center [601, 539] width 206 height 63
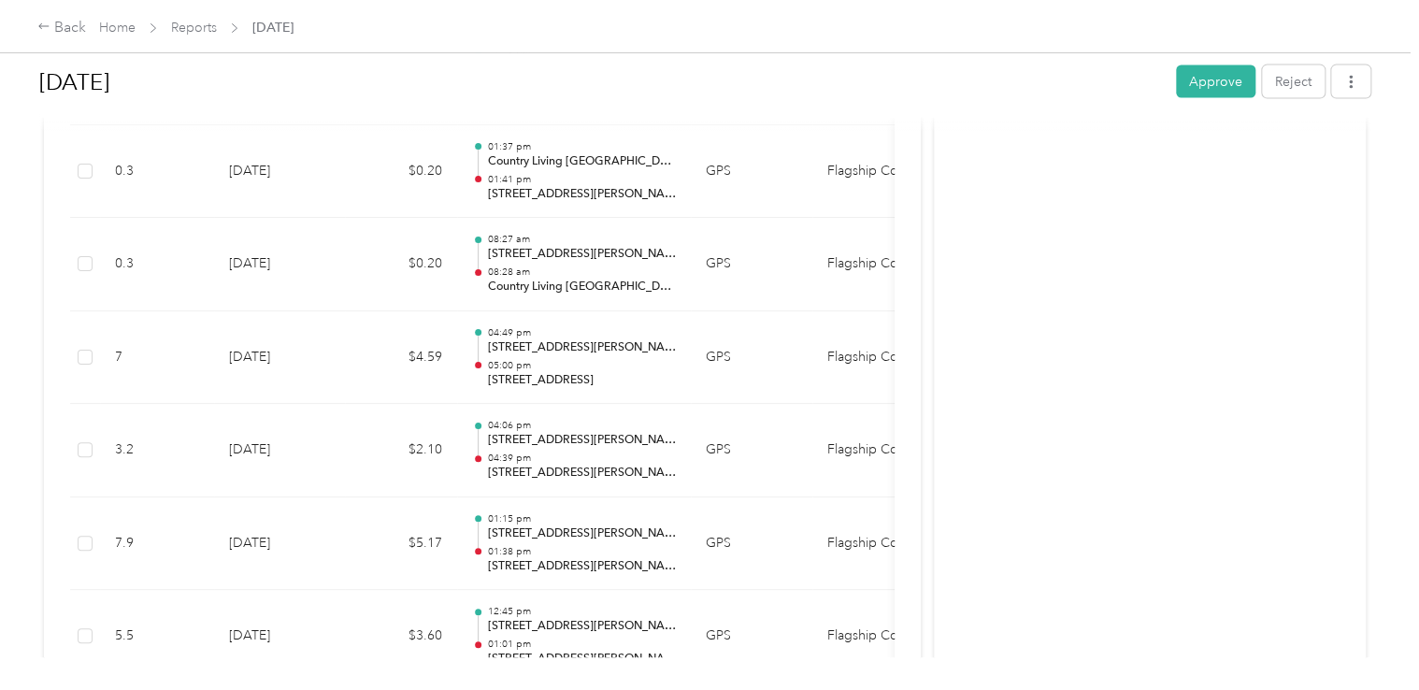
scroll to position [12620, 0]
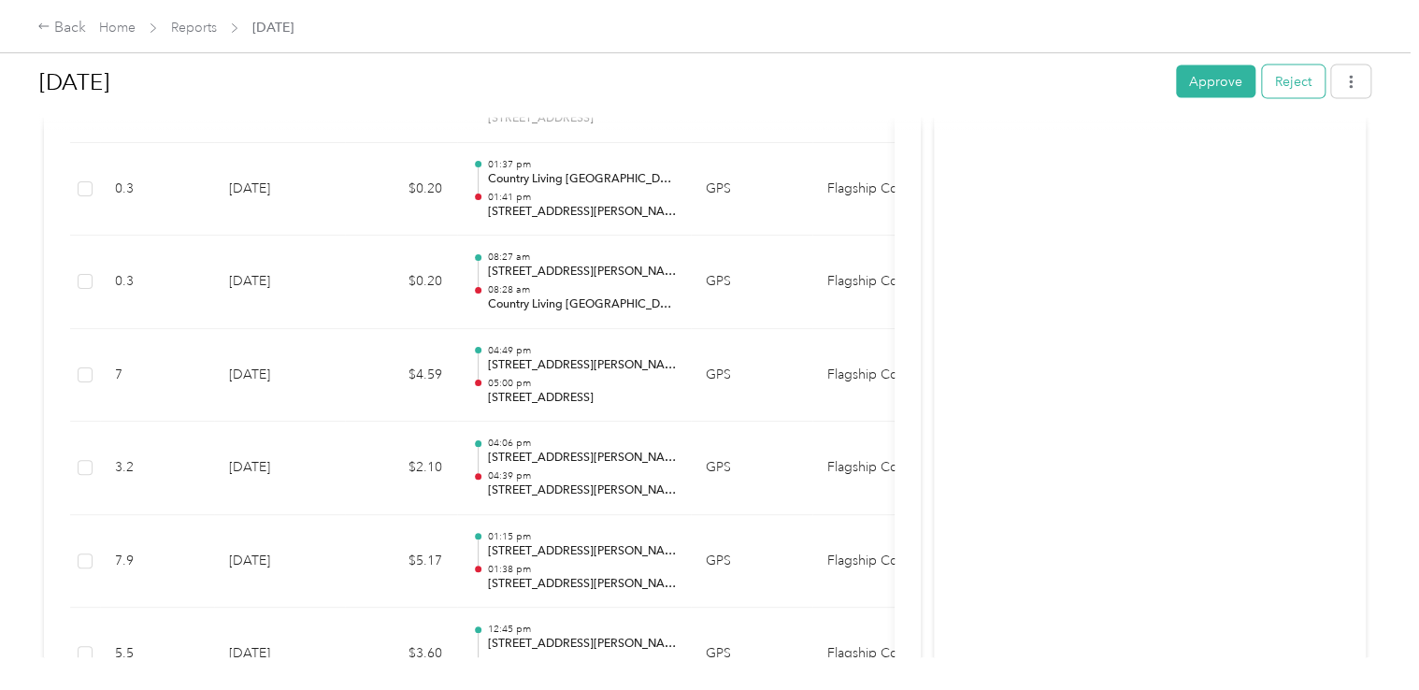
click at [1280, 80] on button "Reject" at bounding box center [1293, 81] width 63 height 33
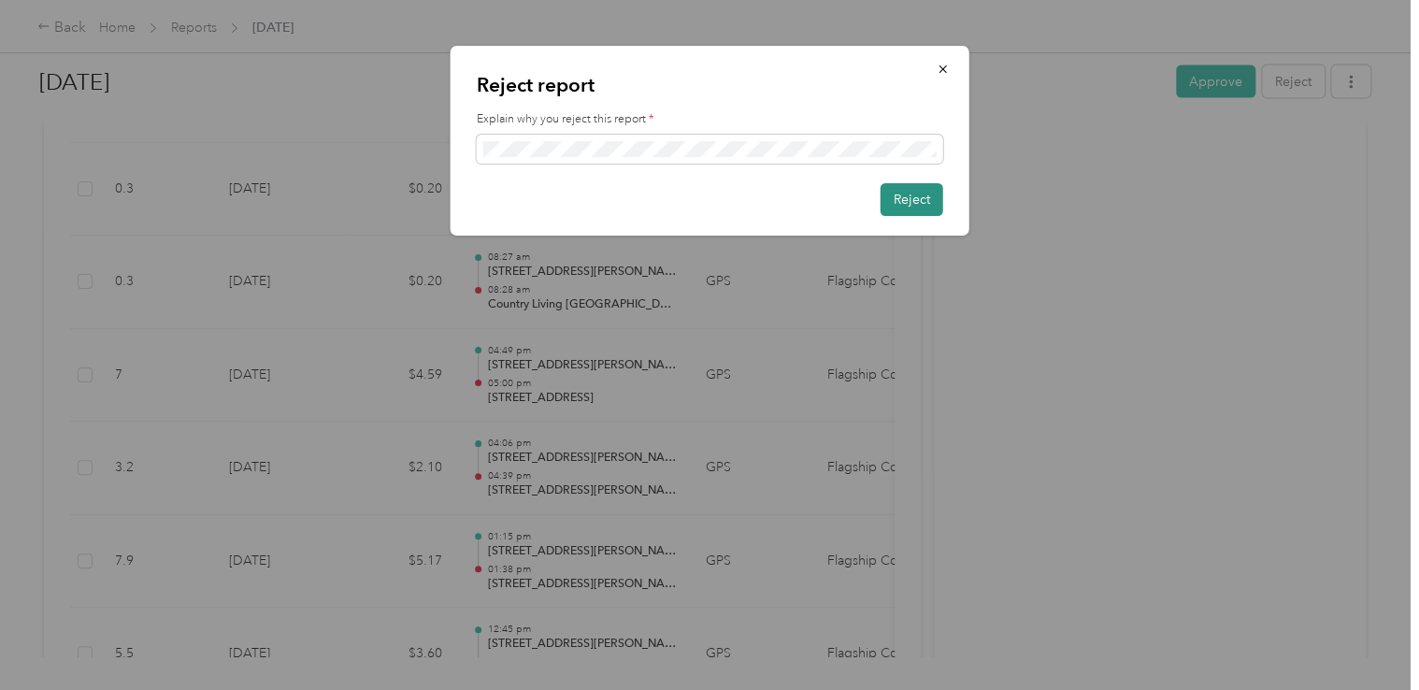
click at [908, 207] on button "Reject" at bounding box center [911, 199] width 63 height 33
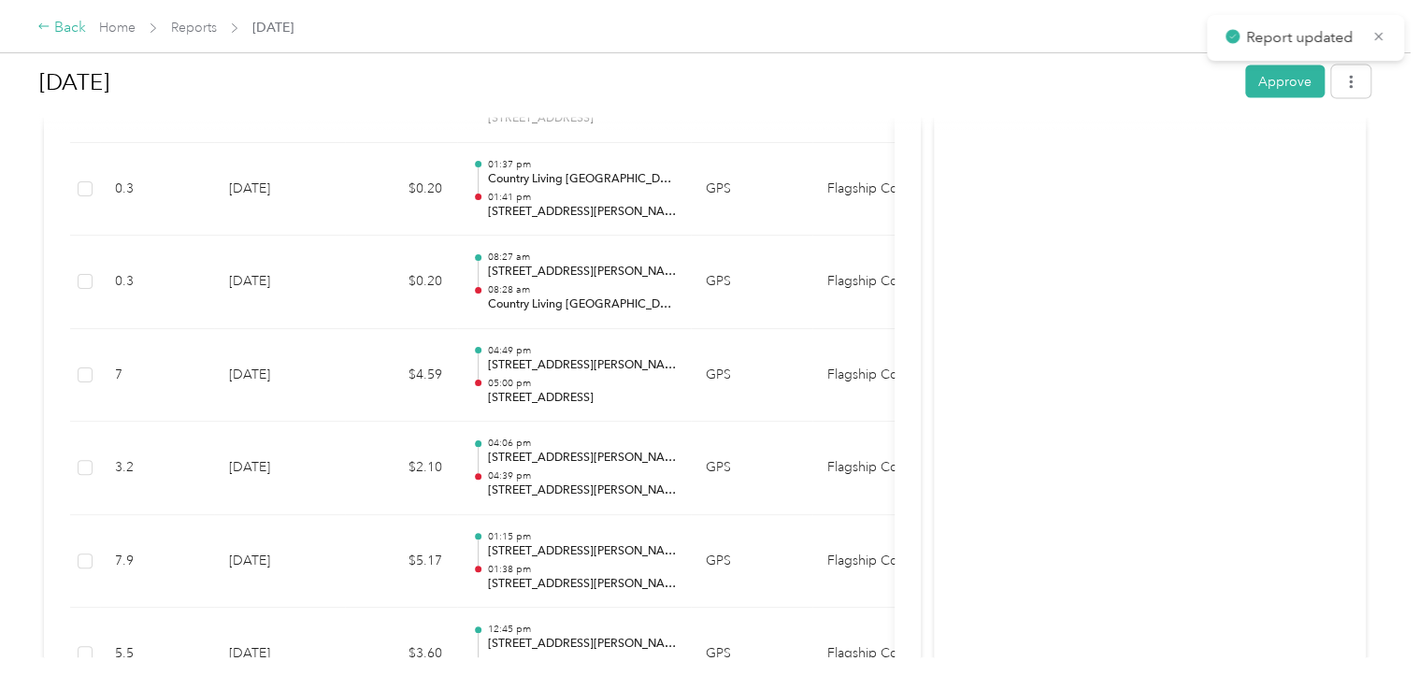
click at [65, 21] on div "Back" at bounding box center [61, 28] width 49 height 22
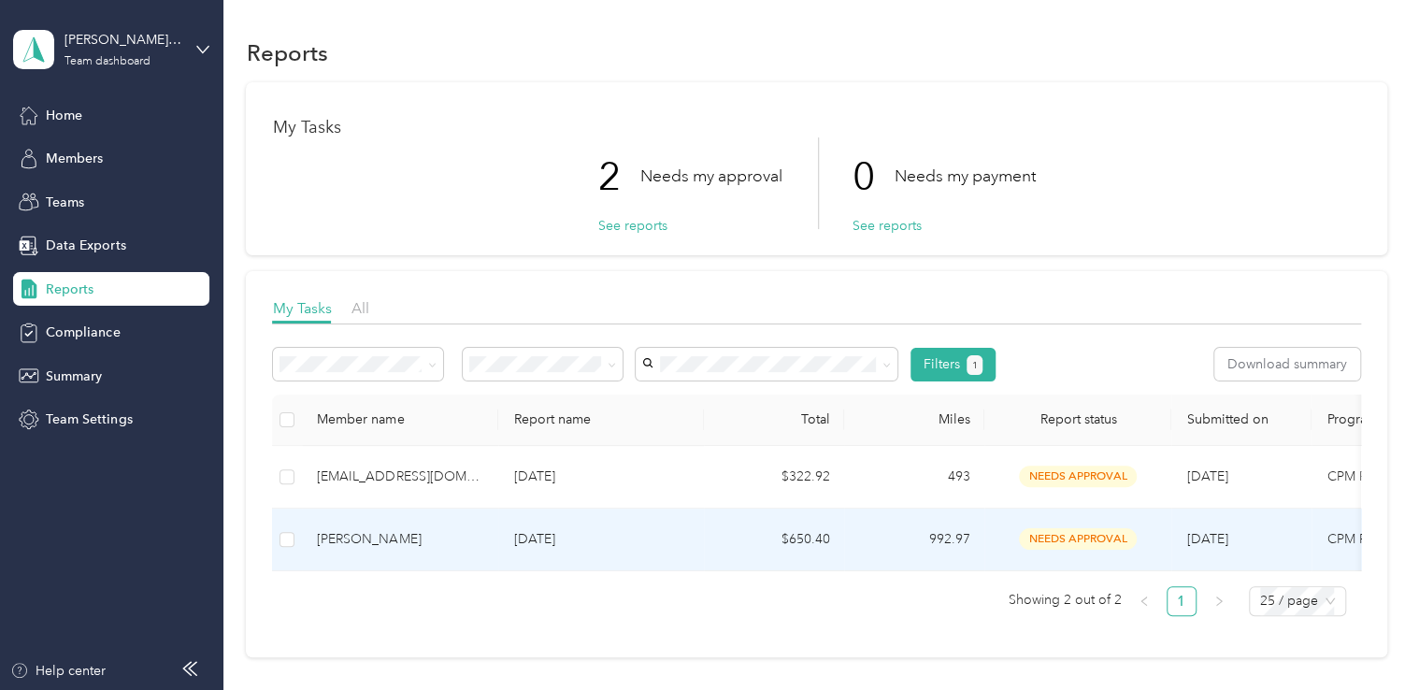
click at [674, 529] on p "[DATE]" at bounding box center [601, 539] width 176 height 21
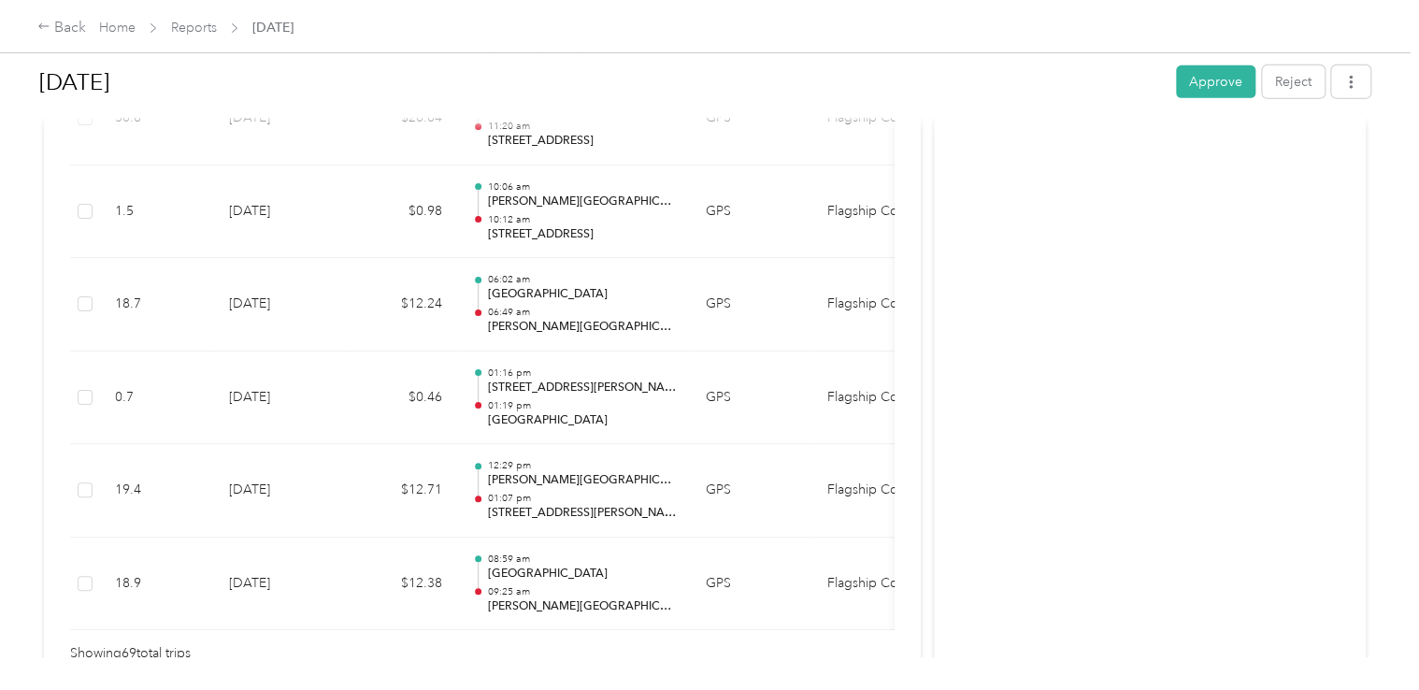
scroll to position [6573, 0]
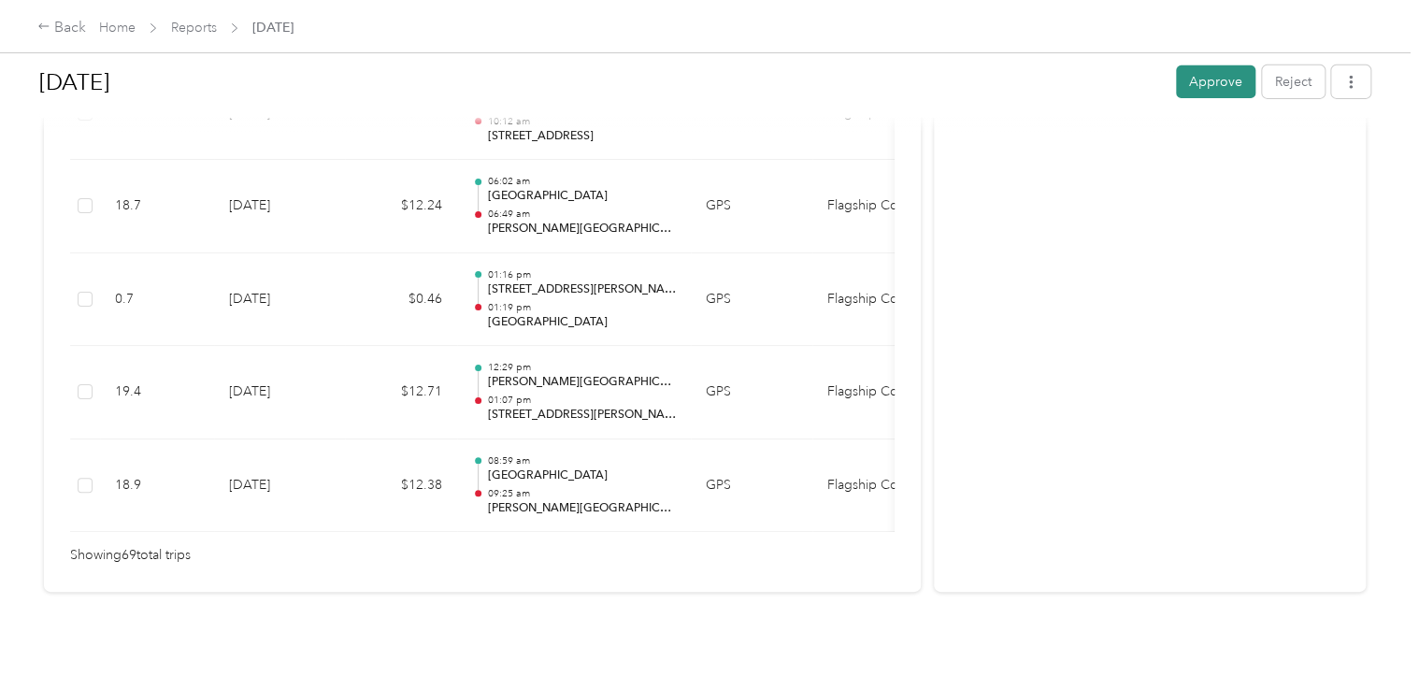
click at [1207, 78] on button "Approve" at bounding box center [1215, 81] width 79 height 33
click at [60, 29] on div "Back" at bounding box center [61, 28] width 49 height 22
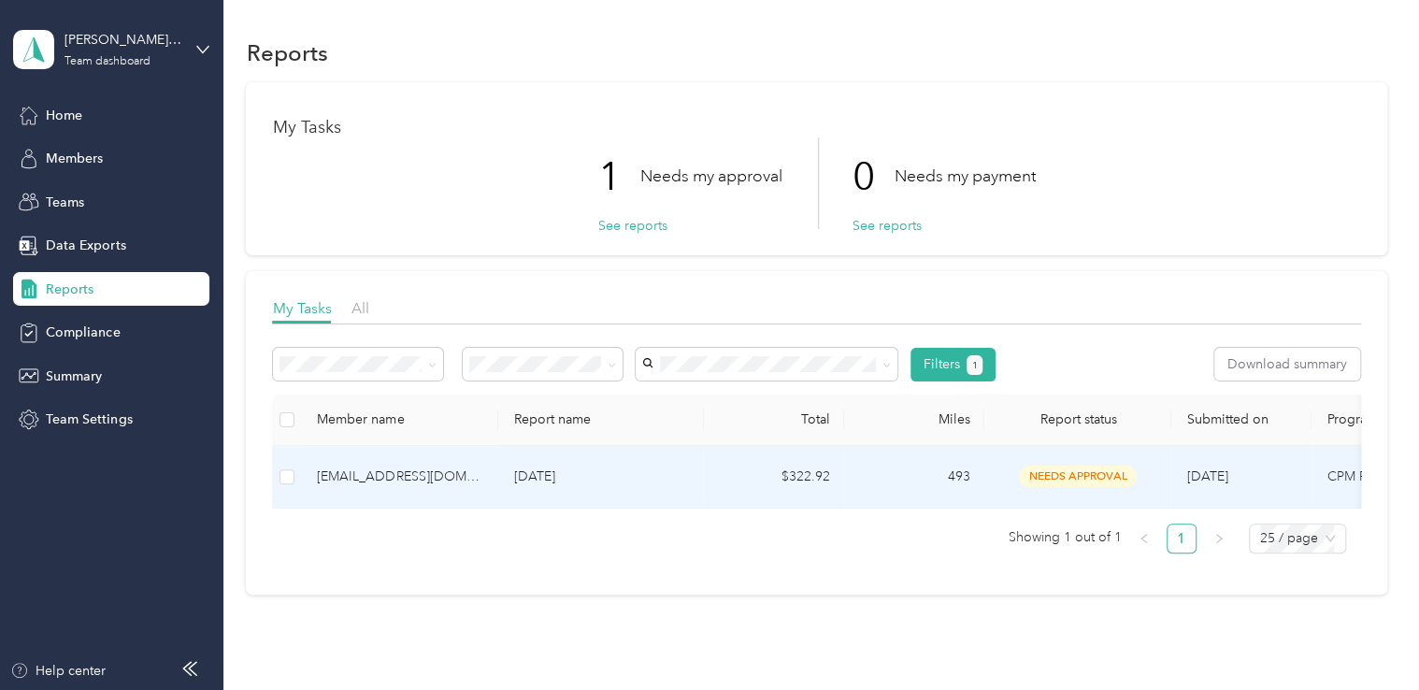
click at [646, 469] on p "[DATE]" at bounding box center [601, 476] width 176 height 21
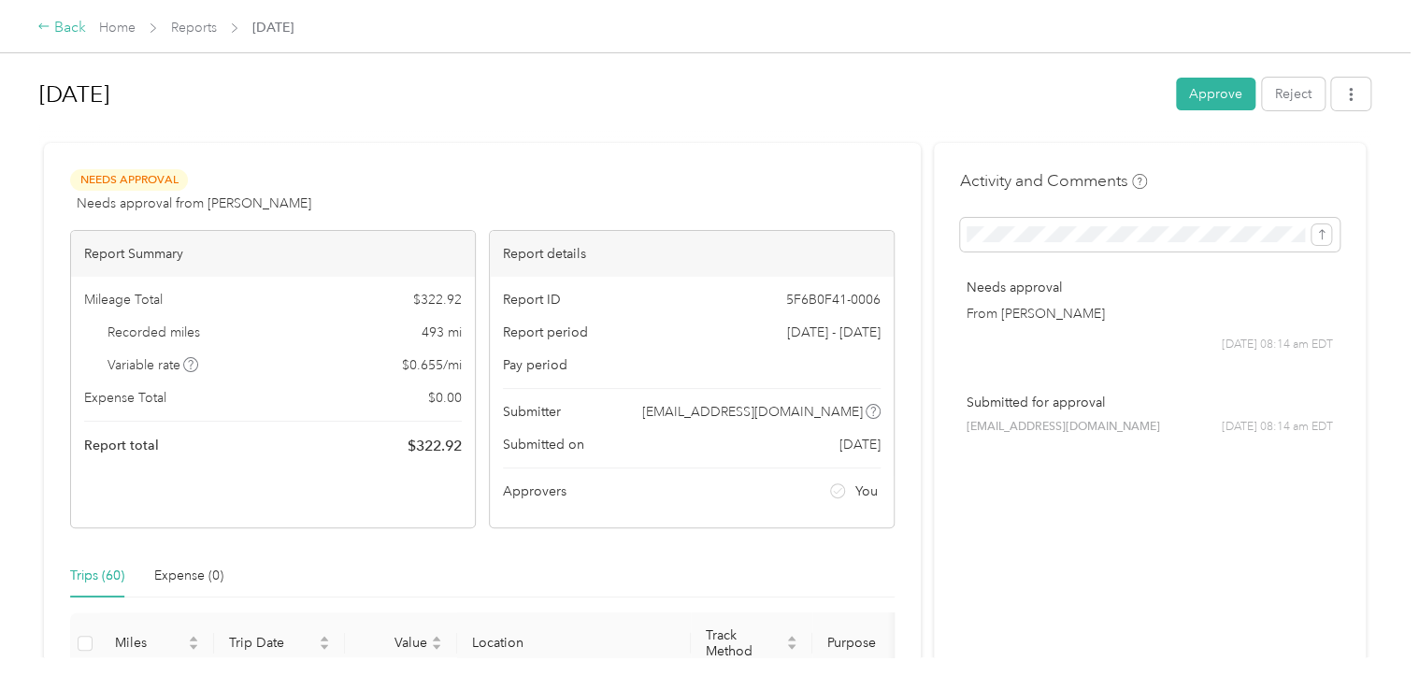
click at [73, 32] on div "Back" at bounding box center [61, 28] width 49 height 22
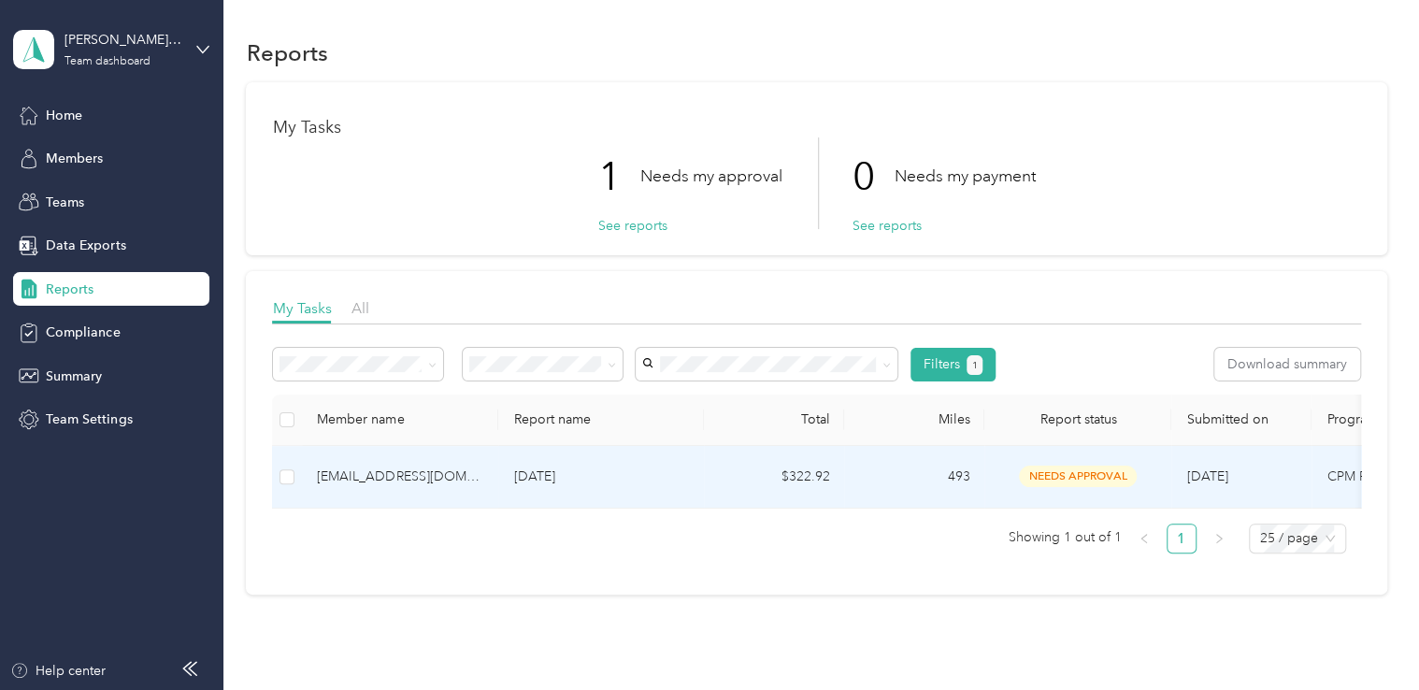
click at [693, 480] on td "[DATE]" at bounding box center [601, 477] width 206 height 63
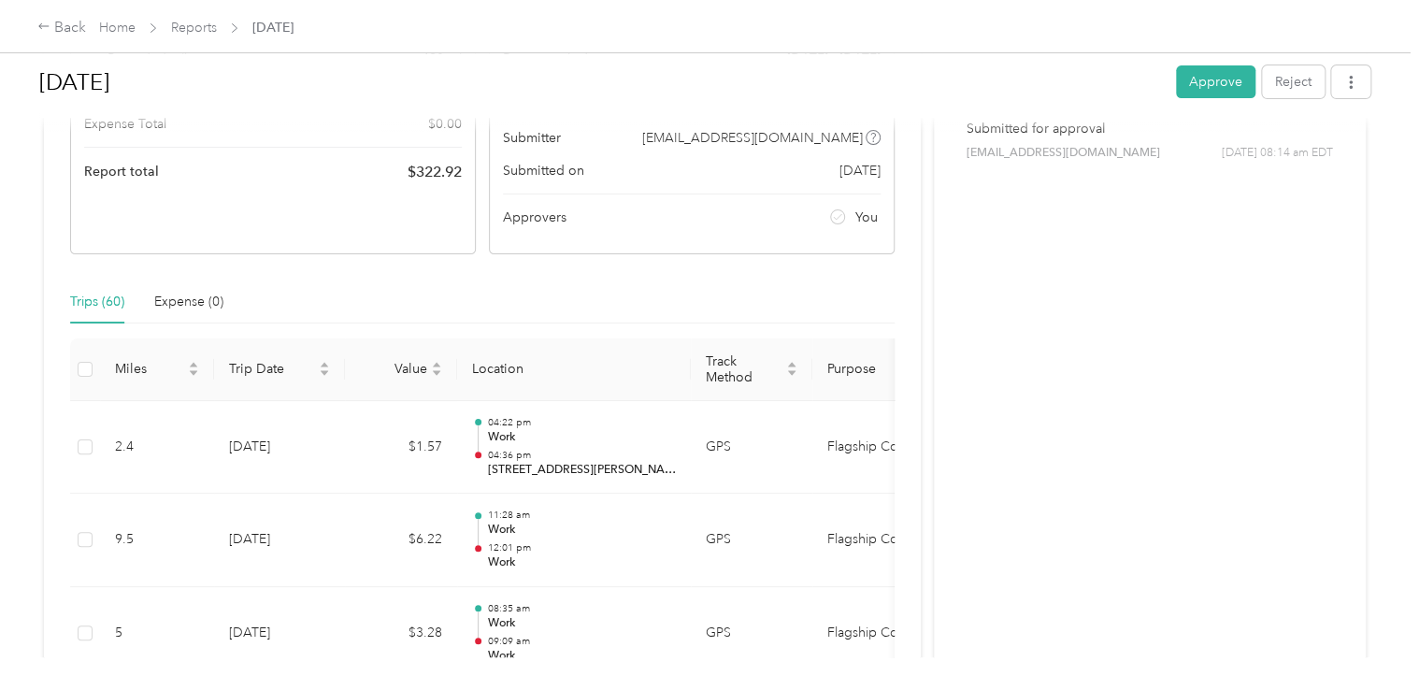
scroll to position [187, 0]
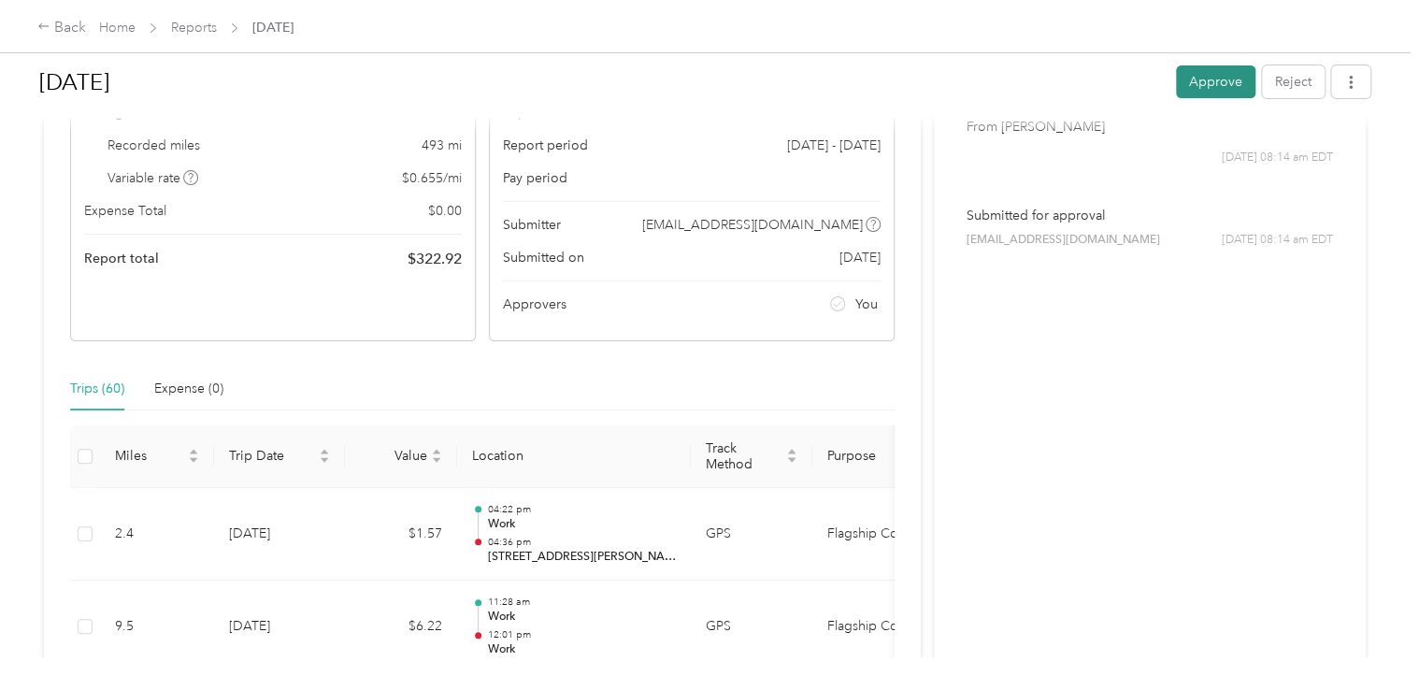
click at [1218, 73] on button "Approve" at bounding box center [1215, 81] width 79 height 33
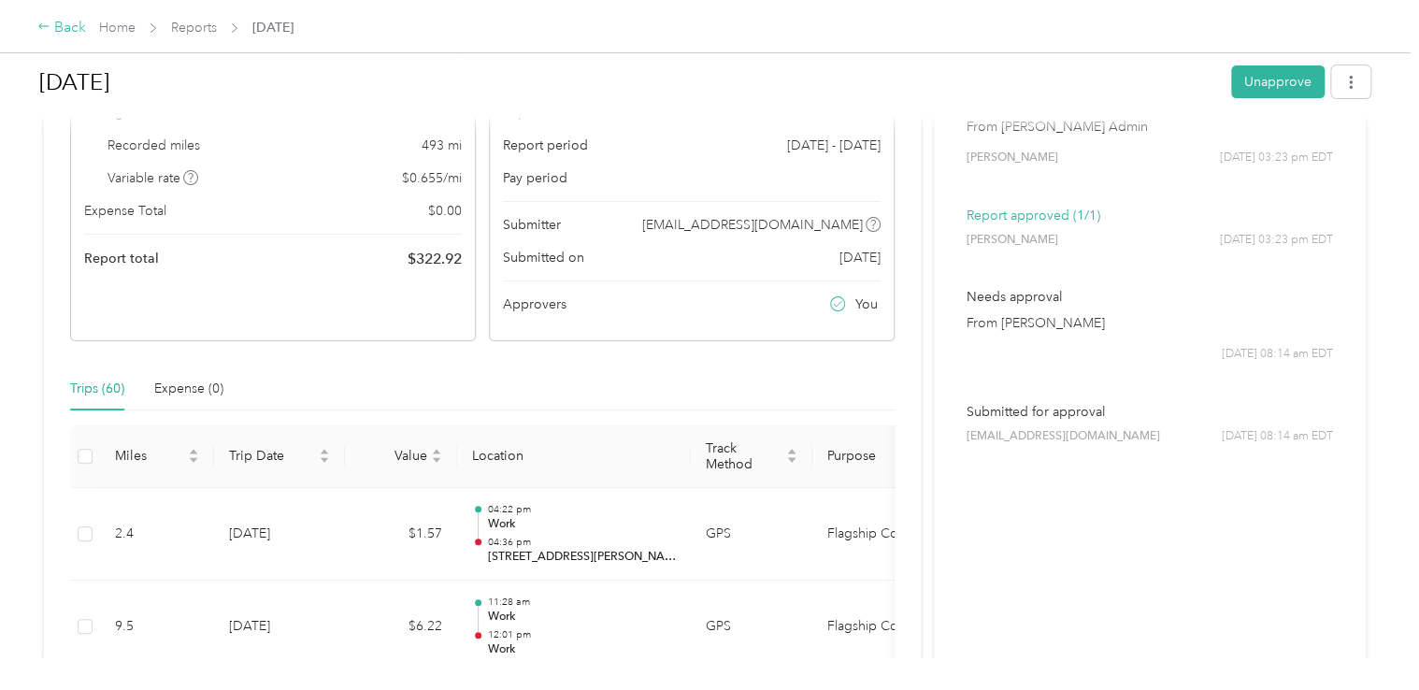
click at [60, 28] on div "Back" at bounding box center [61, 28] width 49 height 22
